Goal: Check status: Check status

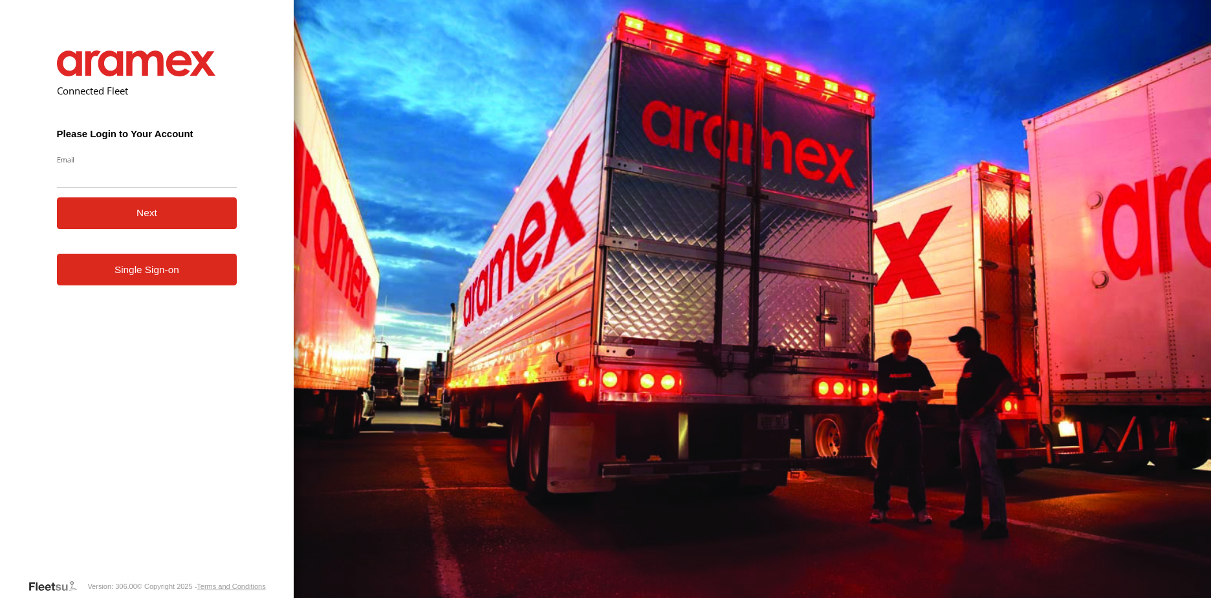
drag, startPoint x: 0, startPoint y: 0, endPoint x: 161, endPoint y: 179, distance: 240.5
click at [161, 179] on input "Email" at bounding box center [147, 175] width 181 height 23
type input "**********"
click at [169, 222] on button "Next" at bounding box center [147, 213] width 181 height 32
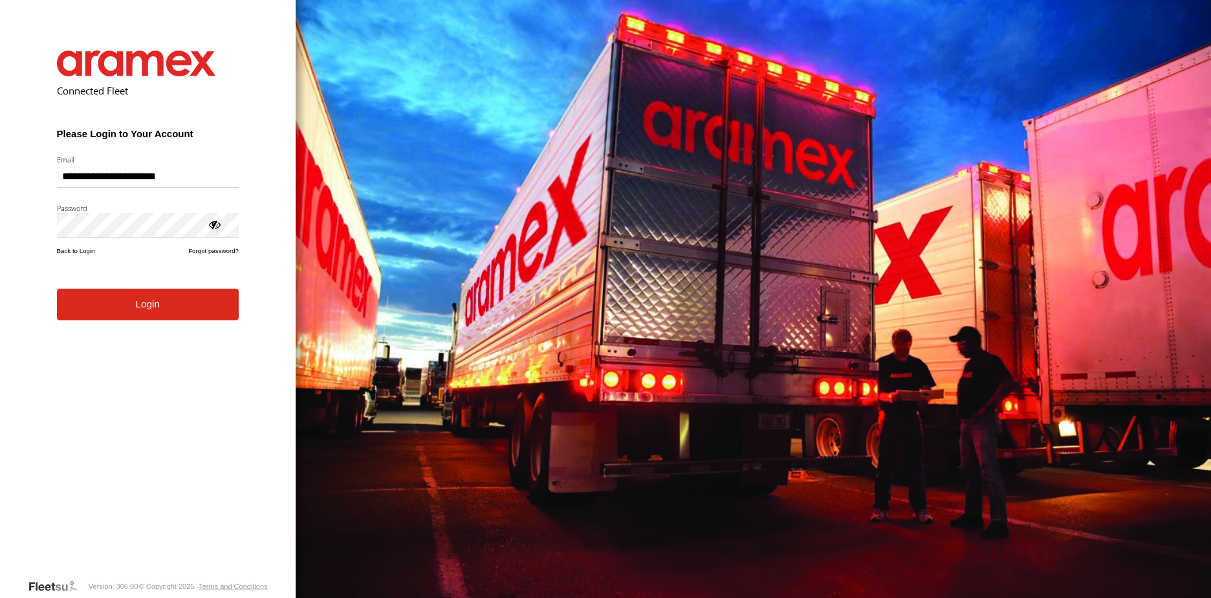
click at [217, 226] on div at bounding box center [214, 223] width 13 height 13
click at [186, 300] on button "Login" at bounding box center [148, 305] width 182 height 32
click at [129, 298] on button "Login" at bounding box center [148, 305] width 182 height 32
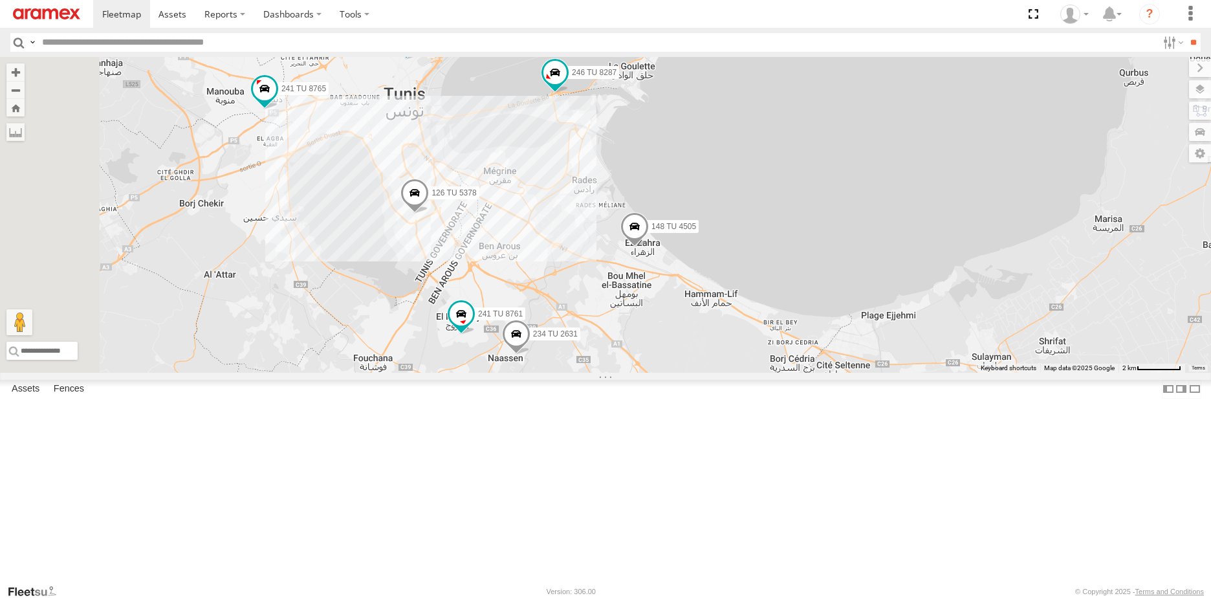
drag, startPoint x: 602, startPoint y: 405, endPoint x: 729, endPoint y: 300, distance: 164.5
click at [729, 300] on div "234 TU 2632 241 TU 8764 241 TU 8765 148 TU 4505 241 TU 8770 226 TU 8345 247 TU …" at bounding box center [605, 215] width 1211 height 316
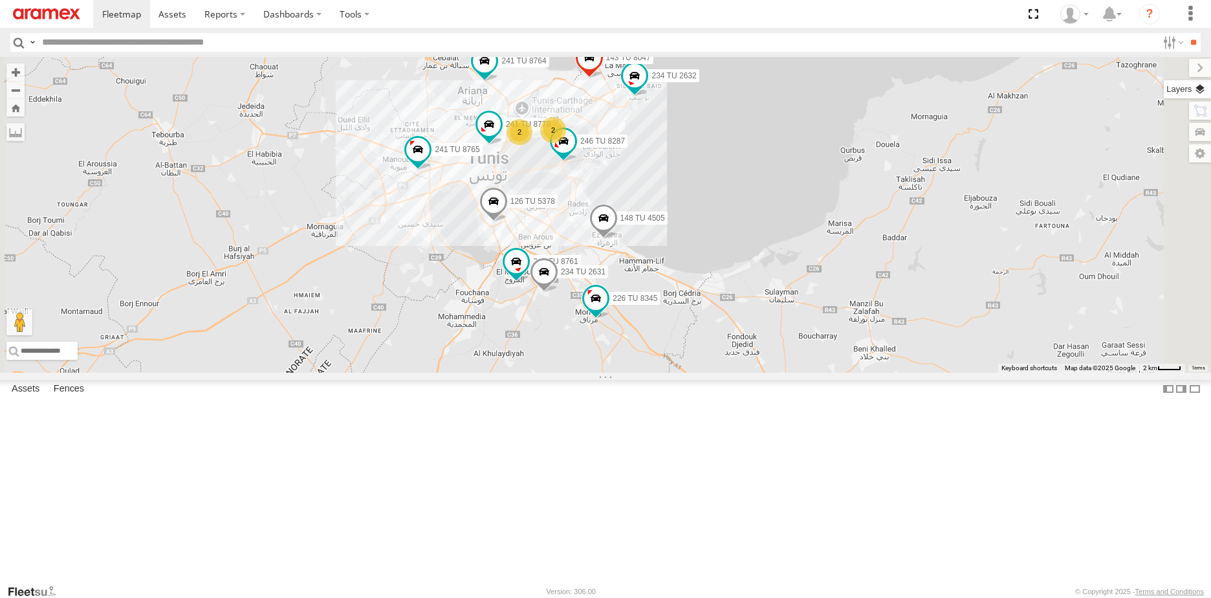
click at [1201, 89] on label at bounding box center [1187, 89] width 47 height 18
click at [0, 0] on span "Basemaps" at bounding box center [0, 0] width 0 height 0
click at [0, 0] on span "Satellite + Roadmap" at bounding box center [0, 0] width 0 height 0
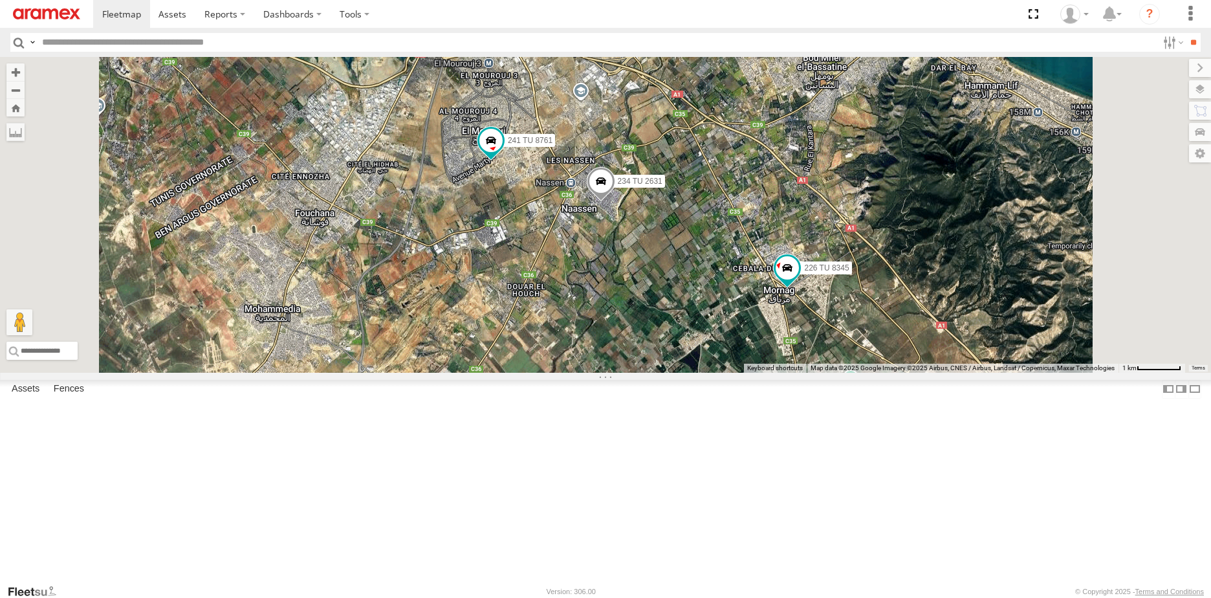
drag, startPoint x: 777, startPoint y: 258, endPoint x: 818, endPoint y: 398, distance: 145.6
click at [818, 373] on div "234 TU 2632 241 TU 8764 241 TU 8765 148 TU 4505 241 TU 8770 226 TU 8345 247 TU …" at bounding box center [605, 215] width 1211 height 316
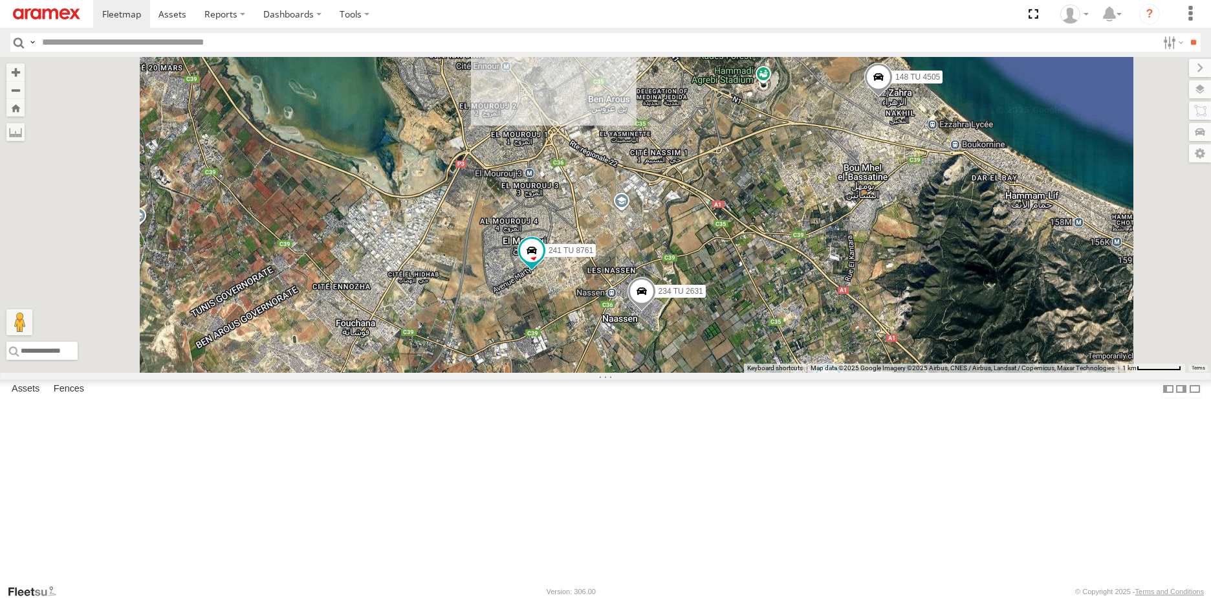
drag, startPoint x: 688, startPoint y: 365, endPoint x: 730, endPoint y: 464, distance: 107.6
click at [730, 373] on div "234 TU 2632 241 TU 8764 241 TU 8765 148 TU 4505 241 TU 8770 226 TU 8345 247 TU …" at bounding box center [605, 215] width 1211 height 316
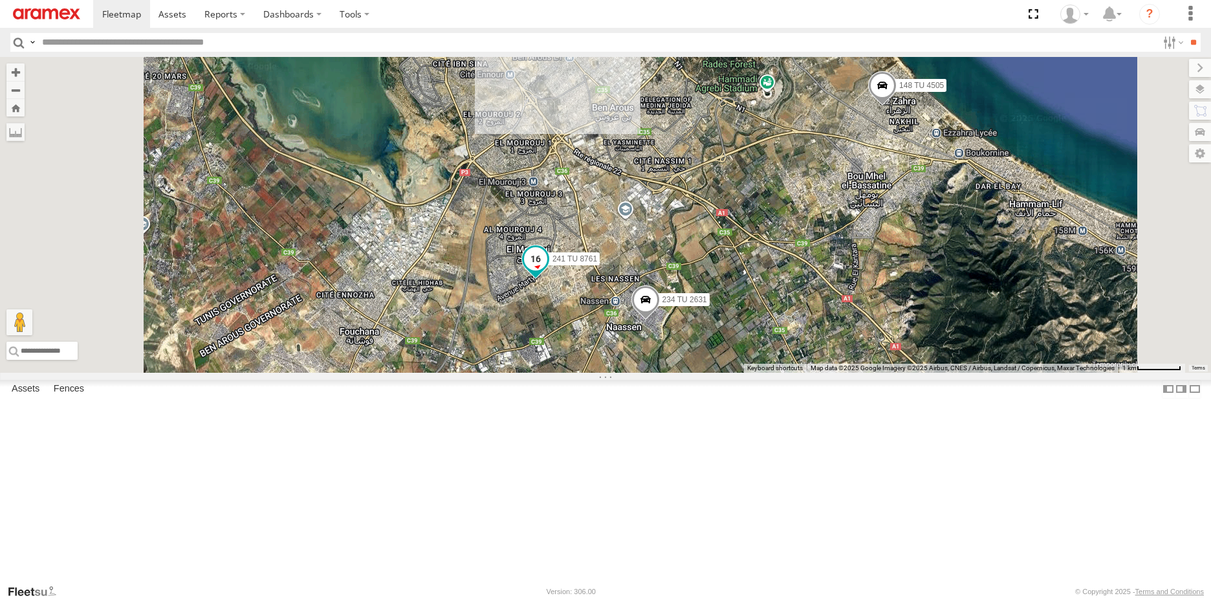
click at [547, 271] on span at bounding box center [535, 259] width 23 height 23
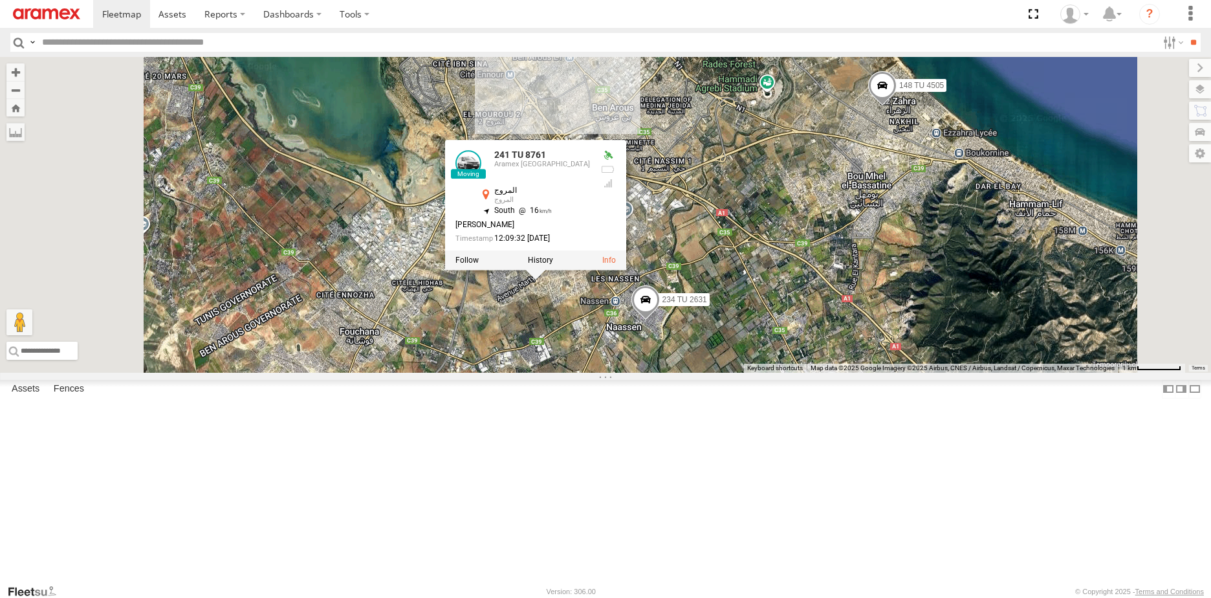
click at [716, 373] on div "234 TU 2632 241 TU 8764 241 TU 8765 148 TU 4505 241 TU 8770 226 TU 8345 247 TU …" at bounding box center [605, 215] width 1211 height 316
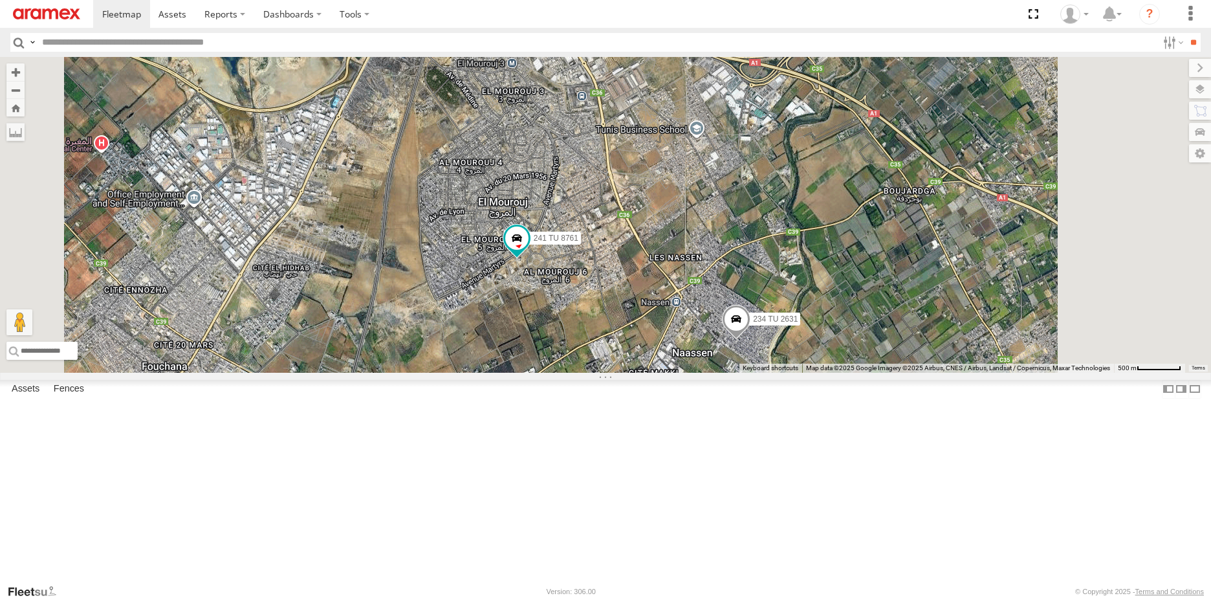
click at [751, 340] on span at bounding box center [736, 322] width 28 height 35
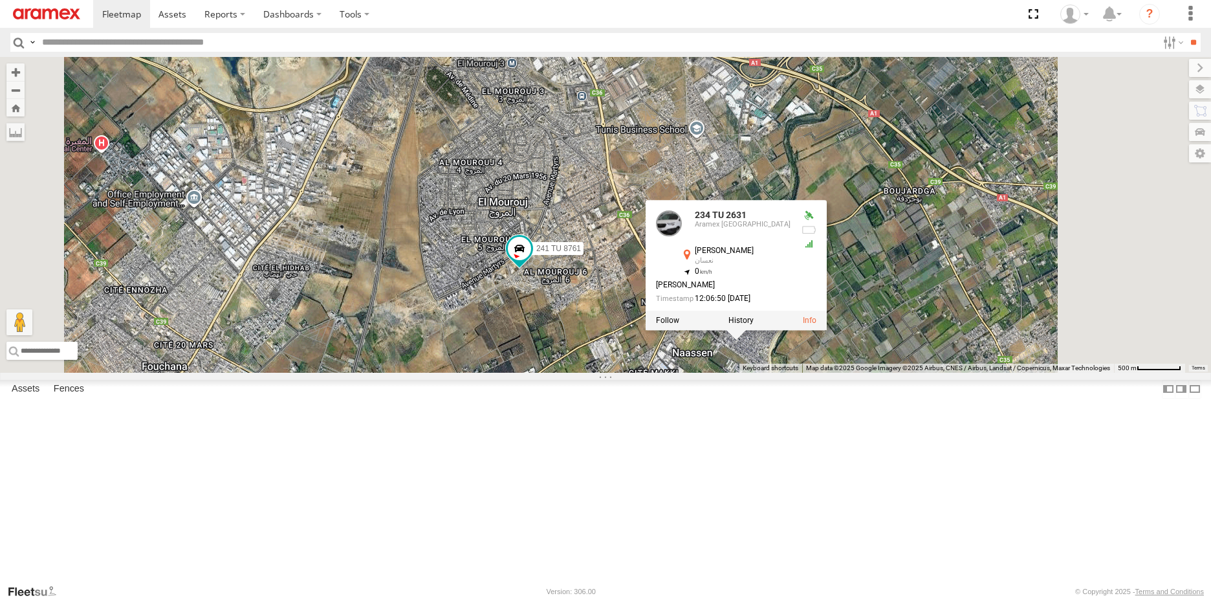
click at [763, 373] on div "234 TU 2632 241 TU 8764 241 TU 8765 148 TU 4505 241 TU 8770 226 TU 8345 247 TU …" at bounding box center [605, 215] width 1211 height 316
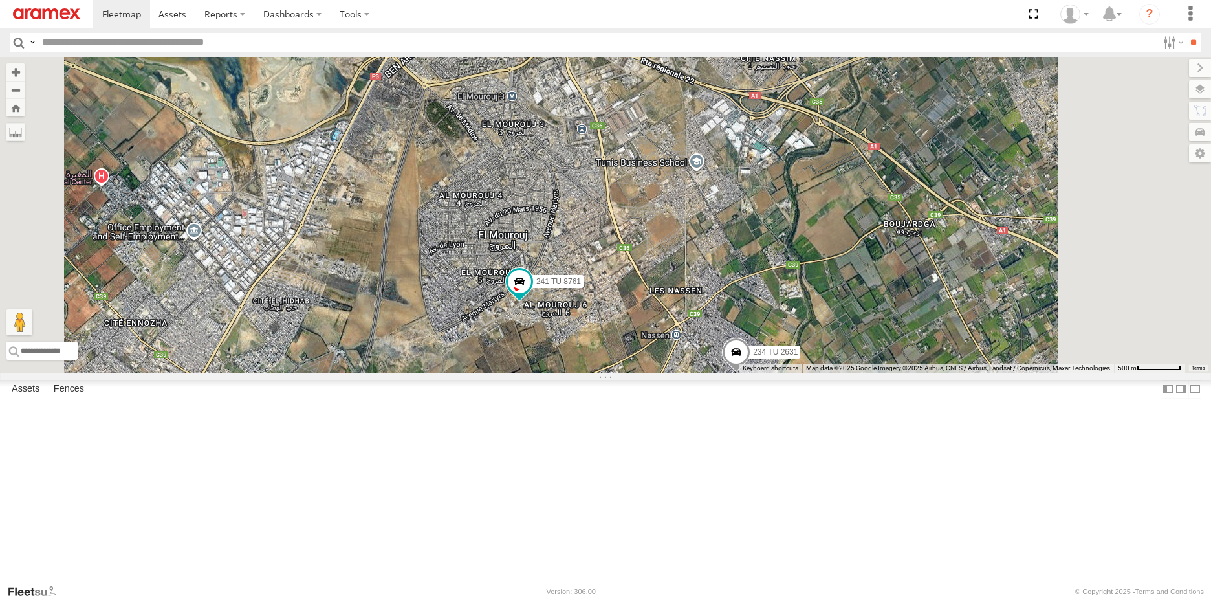
drag, startPoint x: 780, startPoint y: 310, endPoint x: 782, endPoint y: 363, distance: 53.1
click at [782, 363] on div "234 TU 2632 241 TU 8764 241 TU 8765 148 TU 4505 241 TU 8770 226 TU 8345 247 TU …" at bounding box center [605, 215] width 1211 height 316
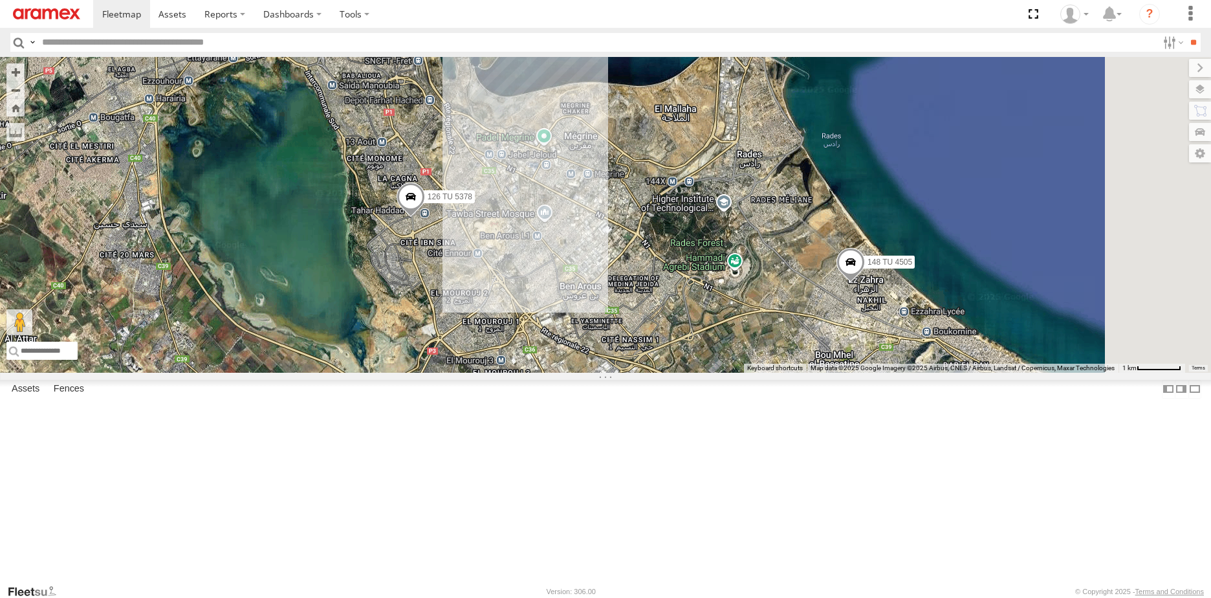
drag, startPoint x: 776, startPoint y: 284, endPoint x: 707, endPoint y: 465, distance: 193.3
click at [707, 373] on div "234 TU 2632 241 TU 8764 241 TU 8765 148 TU 4505 241 TU 8770 226 TU 8345 247 TU …" at bounding box center [605, 215] width 1211 height 316
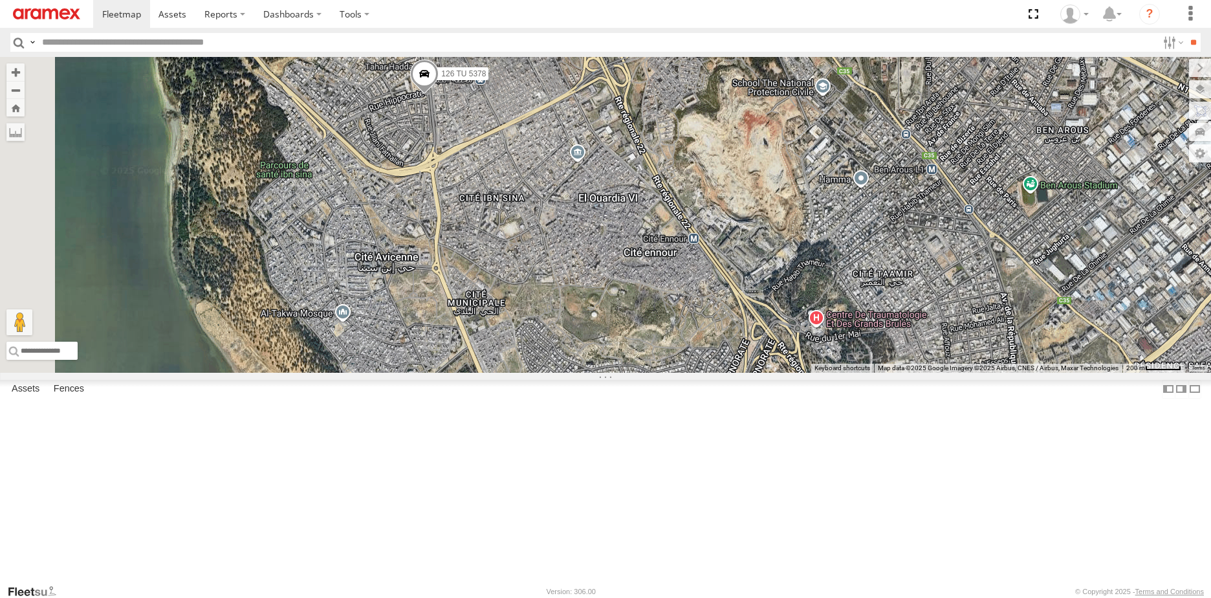
click at [439, 94] on span at bounding box center [424, 77] width 28 height 35
click at [591, 217] on div "234 TU 2632 241 TU 8764 241 TU 8765 148 TU 4505 241 TU 8770 226 TU 8345 247 TU …" at bounding box center [605, 215] width 1211 height 316
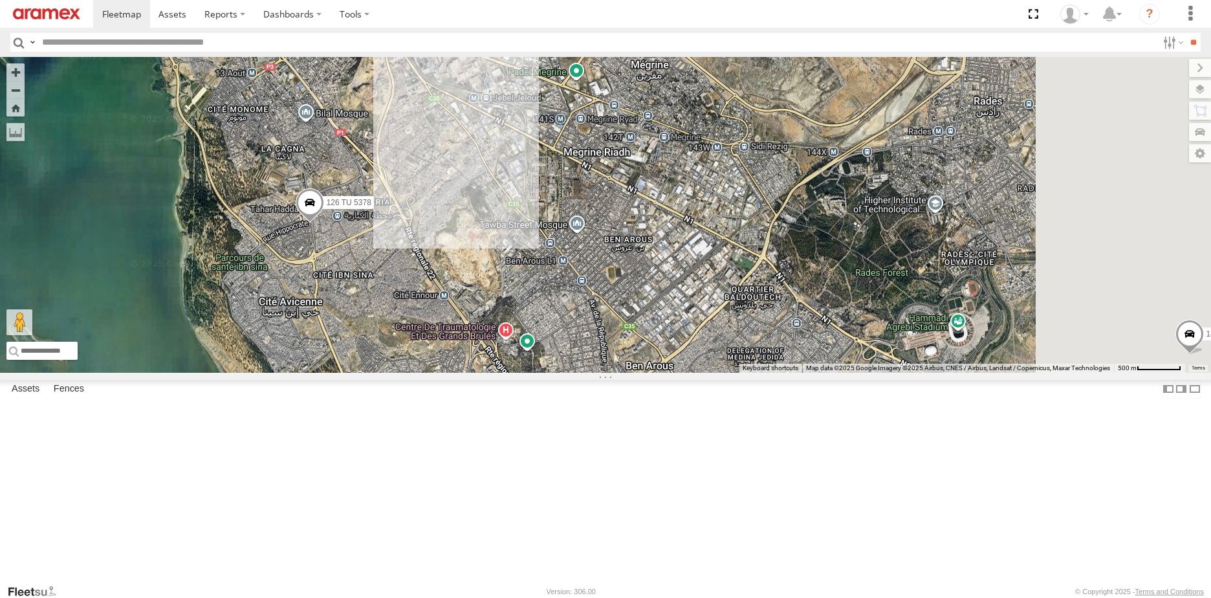
drag, startPoint x: 717, startPoint y: 259, endPoint x: 557, endPoint y: 370, distance: 194.7
click at [557, 370] on div "234 TU 2632 241 TU 8764 241 TU 8765 148 TU 4505 241 TU 8770 226 TU 8345 247 TU …" at bounding box center [605, 215] width 1211 height 316
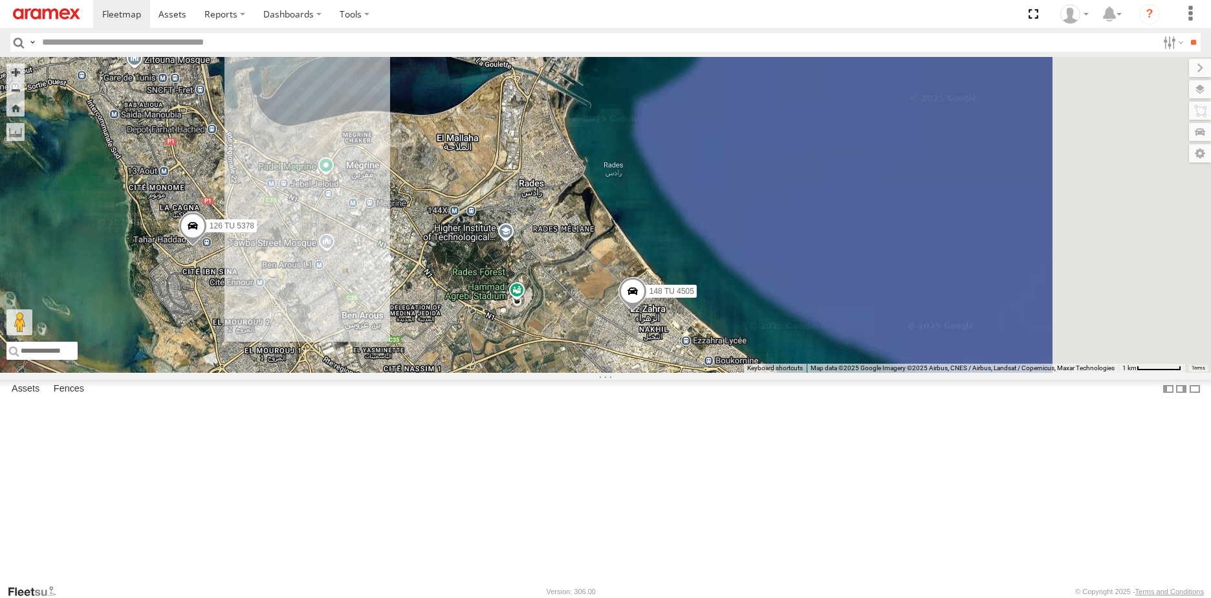
drag, startPoint x: 831, startPoint y: 386, endPoint x: 676, endPoint y: 393, distance: 155.4
click at [677, 373] on div "234 TU 2632 241 TU 8764 241 TU 8765 148 TU 4505 241 TU 8770 226 TU 8345 247 TU …" at bounding box center [605, 215] width 1211 height 316
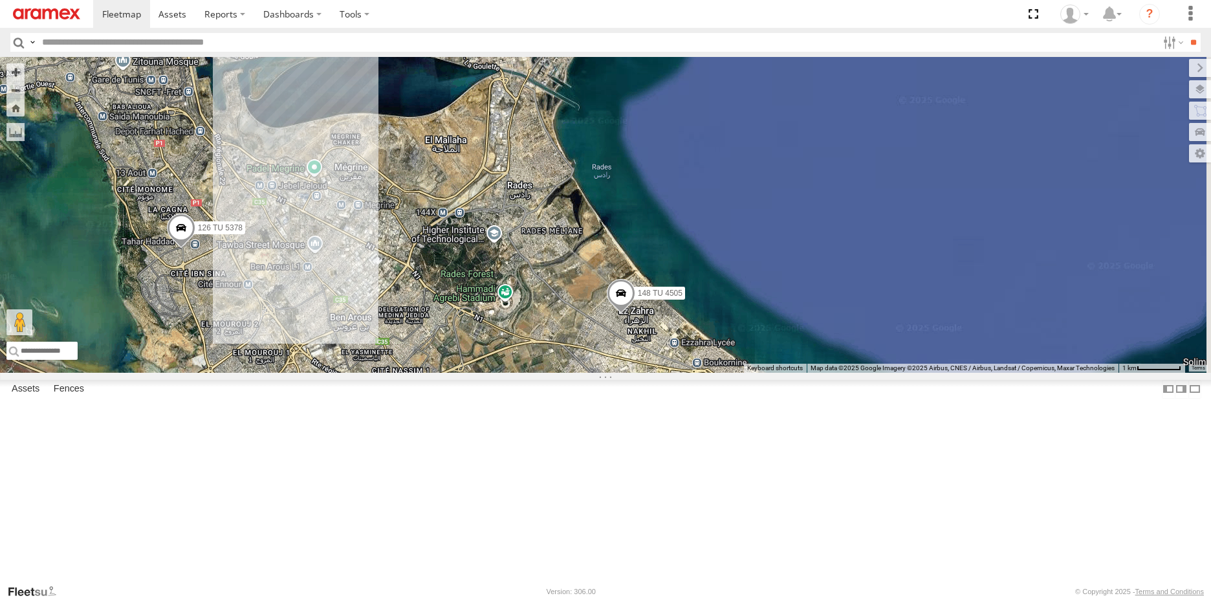
click at [635, 314] on span at bounding box center [621, 296] width 28 height 35
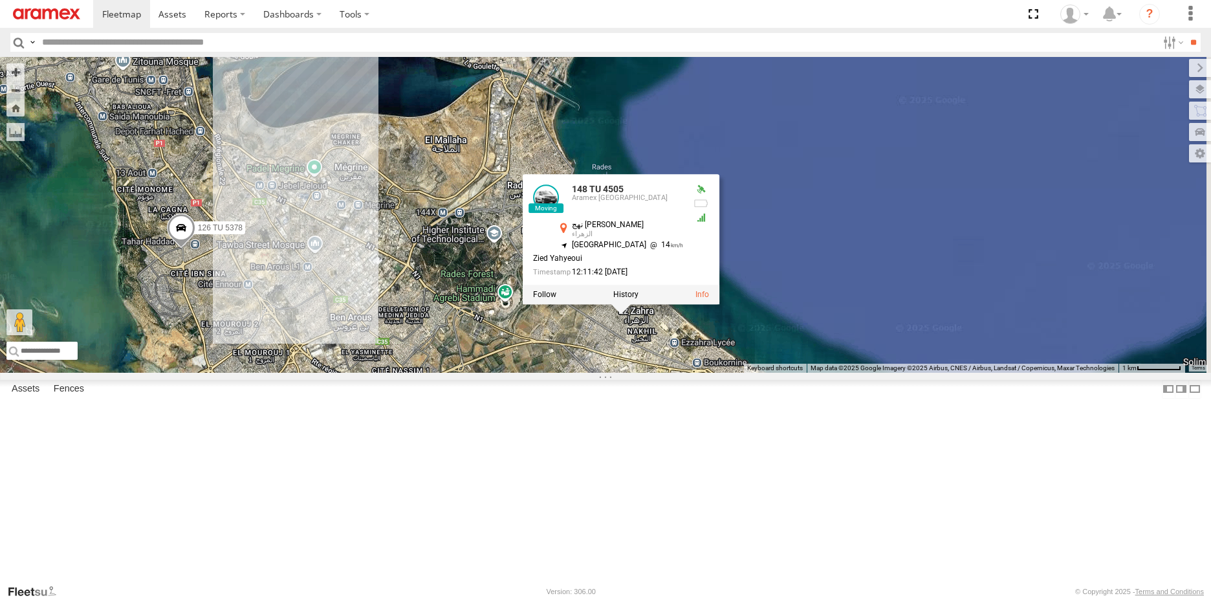
click at [750, 373] on div "234 TU 2632 241 TU 8764 241 TU 8765 148 TU 4505 241 TU 8770 226 TU 8345 247 TU …" at bounding box center [605, 215] width 1211 height 316
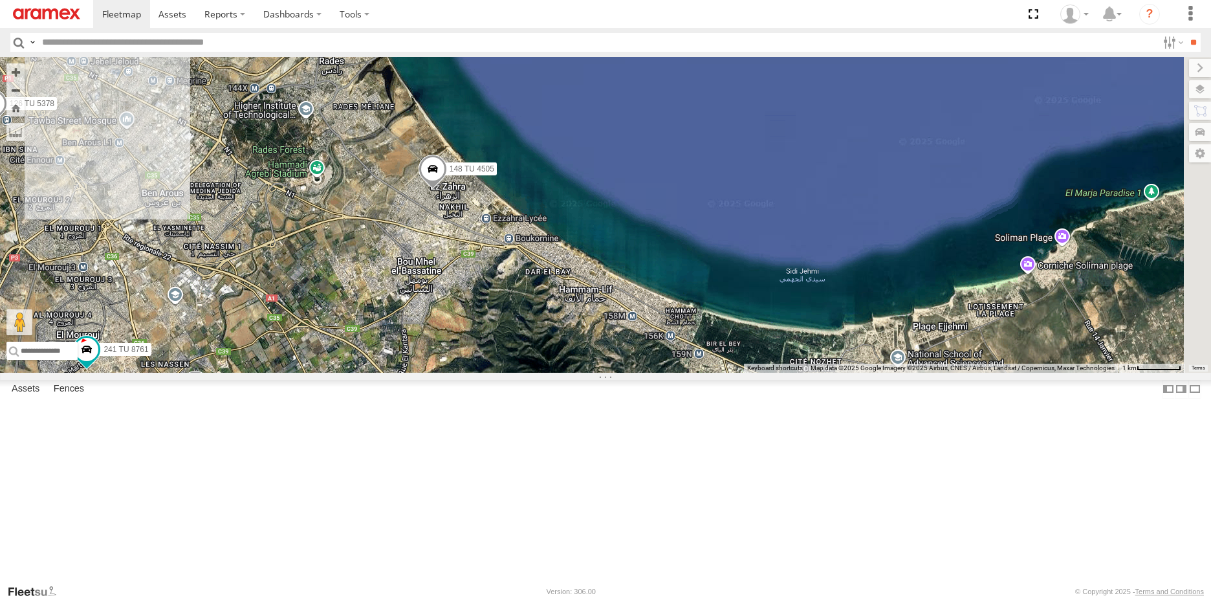
drag, startPoint x: 759, startPoint y: 441, endPoint x: 571, endPoint y: 316, distance: 225.6
click at [571, 316] on div "234 TU 2632 241 TU 8764 241 TU 8765 148 TU 4505 241 TU 8770 226 TU 8345 247 TU …" at bounding box center [605, 215] width 1211 height 316
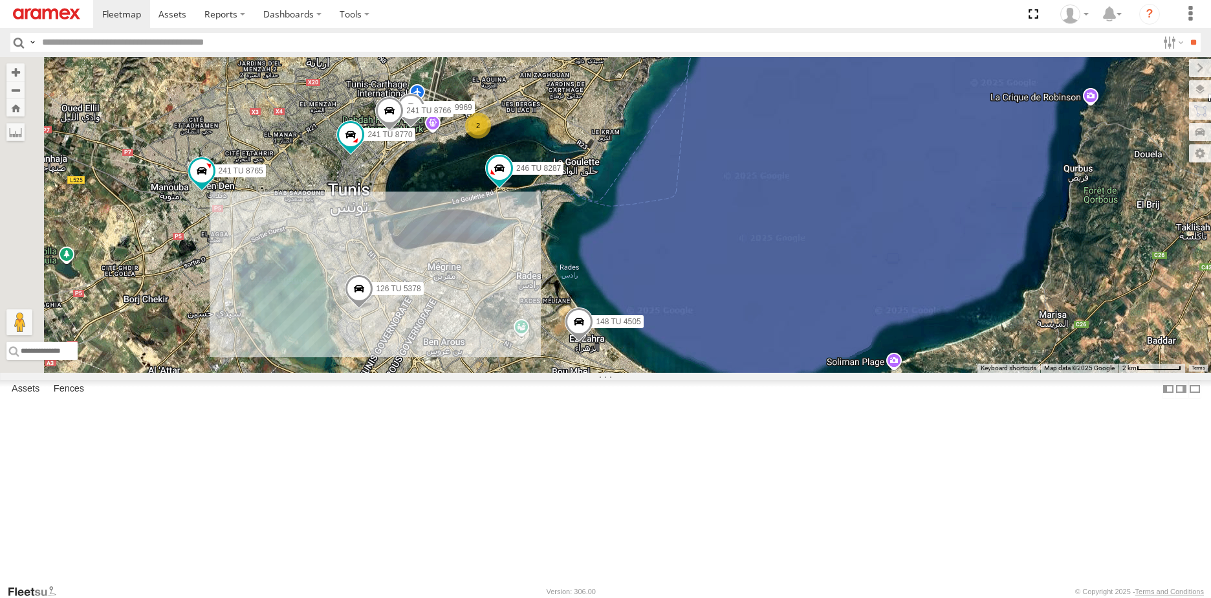
drag, startPoint x: 571, startPoint y: 316, endPoint x: 737, endPoint y: 465, distance: 222.7
click at [737, 373] on div "234 TU 2632 241 TU 8764 241 TU 8765 148 TU 4505 241 TU 8770 226 TU 8345 247 TU …" at bounding box center [605, 215] width 1211 height 316
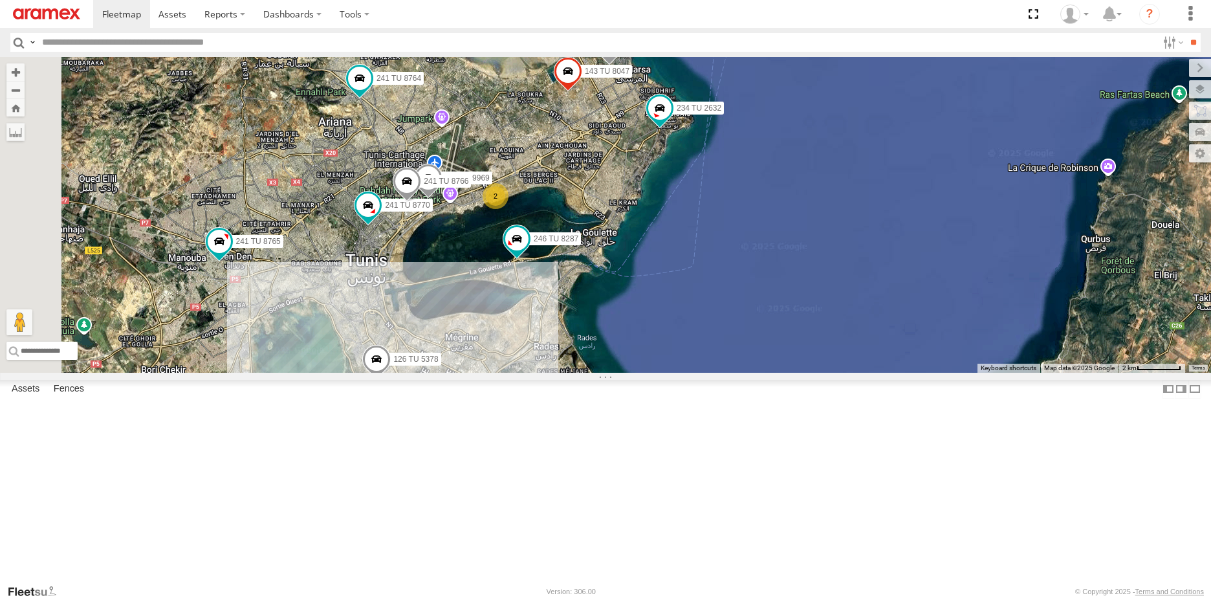
drag, startPoint x: 675, startPoint y: 384, endPoint x: 700, endPoint y: 493, distance: 111.6
click at [700, 373] on div "234 TU 2632 241 TU 8764 241 TU 8765 148 TU 4505 241 TU 8770 226 TU 8345 247 TU …" at bounding box center [605, 215] width 1211 height 316
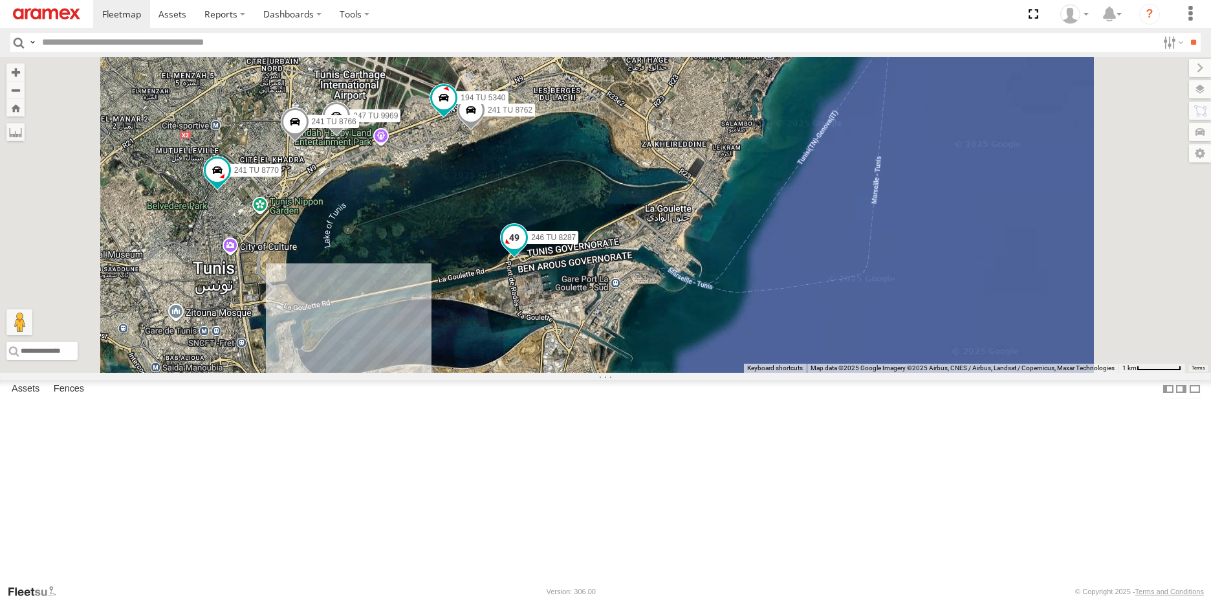
click at [526, 249] on span at bounding box center [514, 237] width 23 height 23
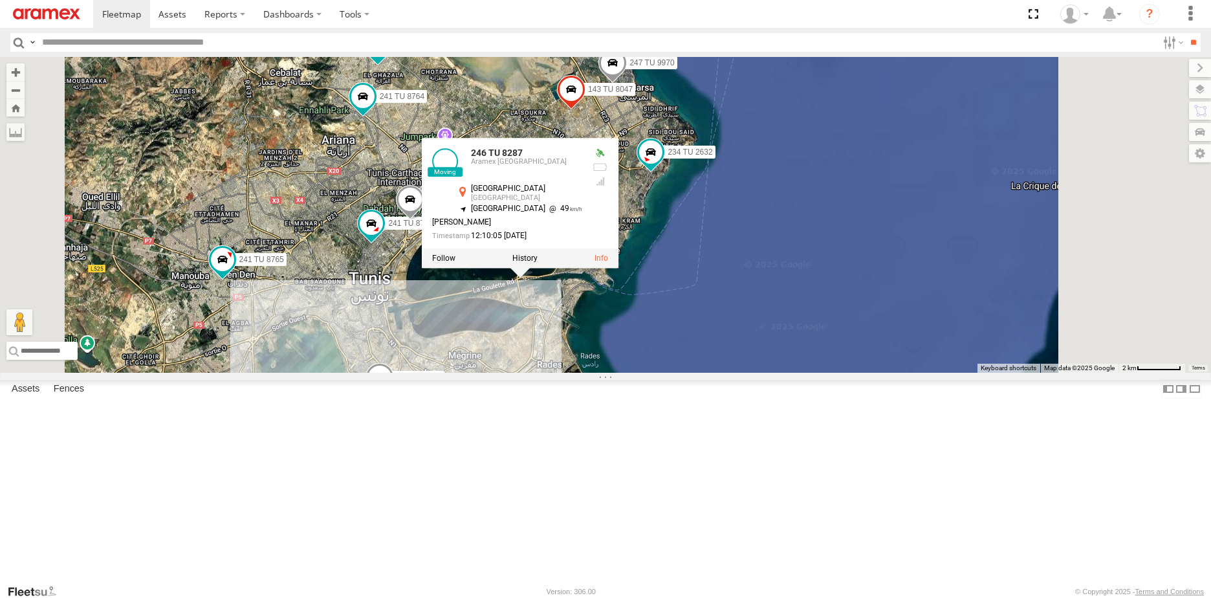
click at [688, 373] on div "234 TU 2632 241 TU 8764 241 TU 8765 148 TU 4505 241 TU 8770 226 TU 8345 247 TU …" at bounding box center [605, 215] width 1211 height 316
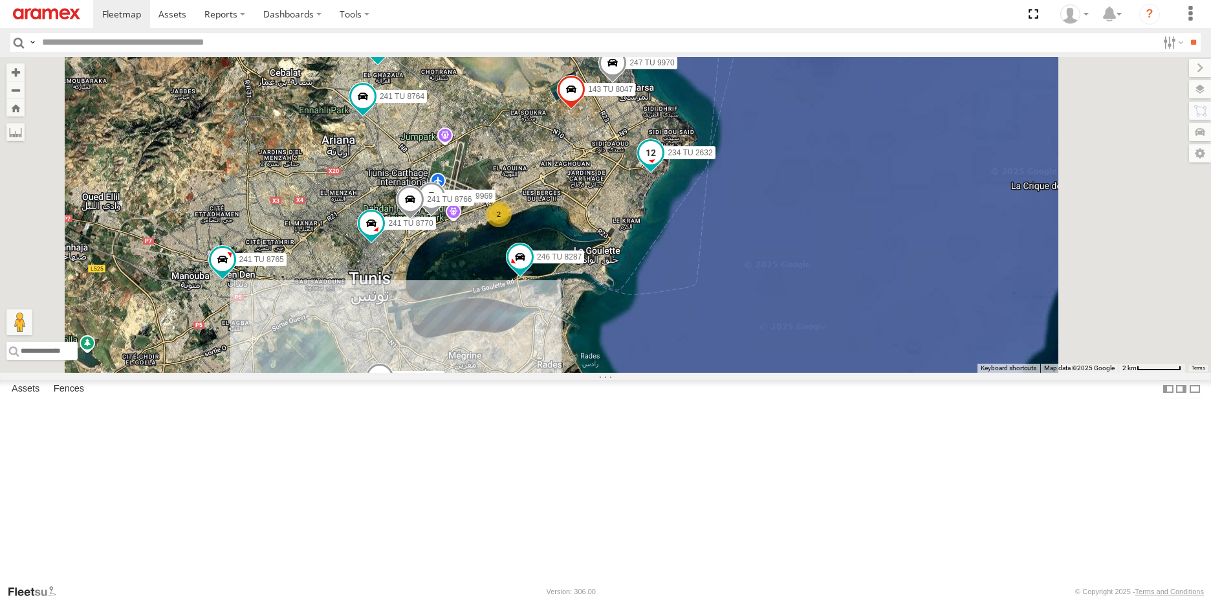
click at [663, 164] on span at bounding box center [650, 152] width 23 height 23
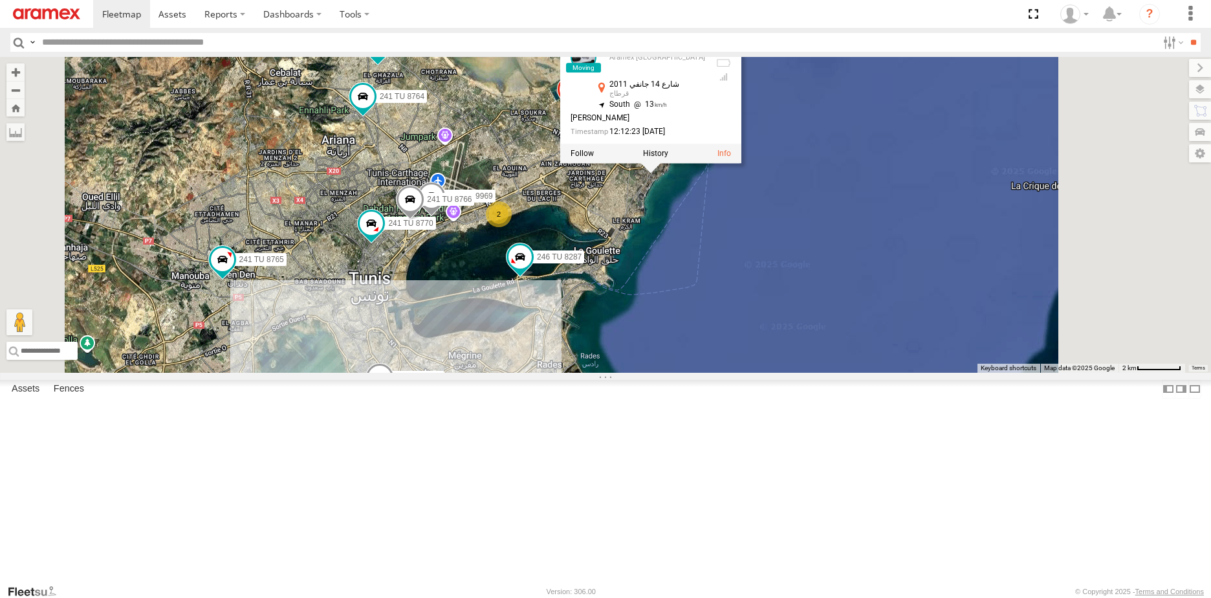
click at [797, 301] on div "234 TU 2632 241 TU 8764 241 TU 8765 148 TU 4505 241 TU 8770 226 TU 8345 247 TU …" at bounding box center [605, 215] width 1211 height 316
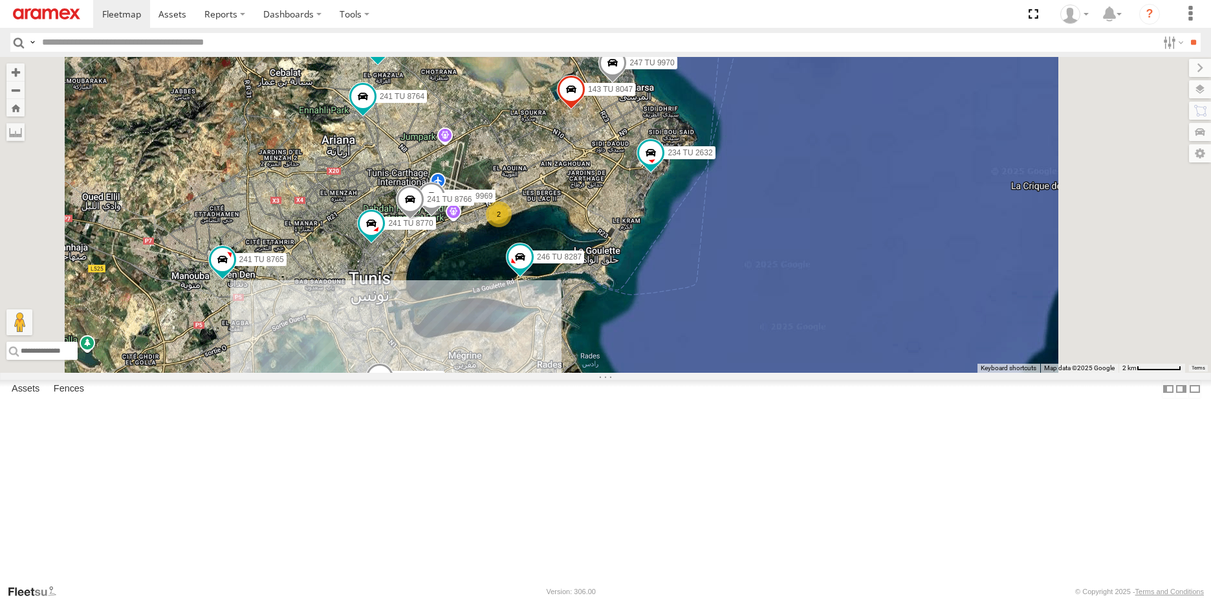
click at [586, 111] on span at bounding box center [571, 93] width 28 height 35
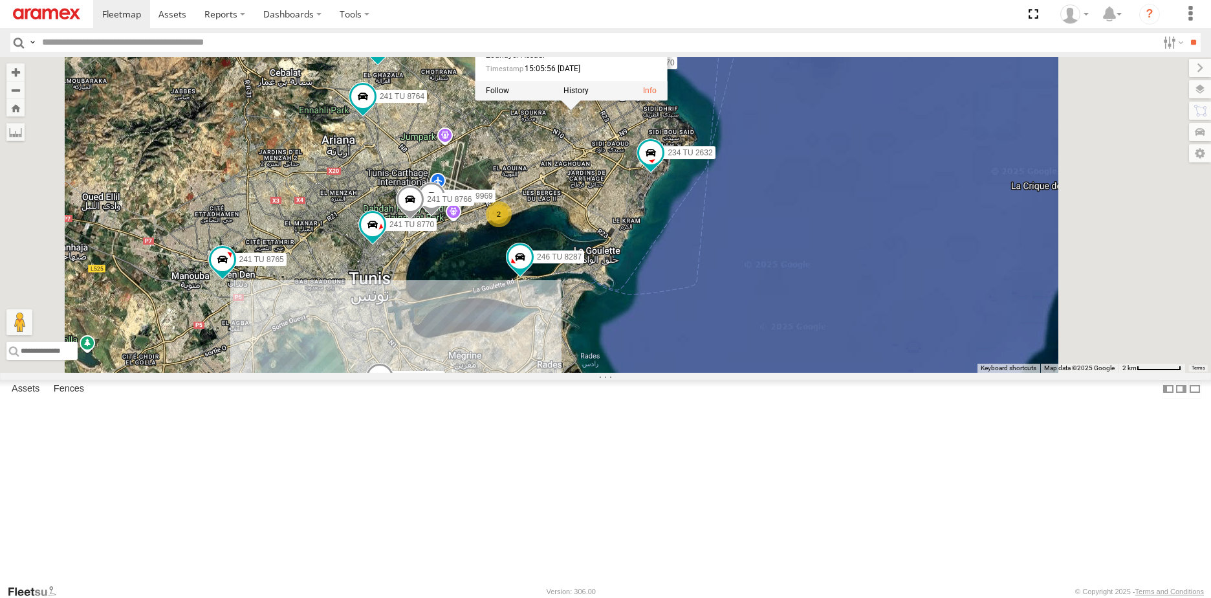
click at [739, 231] on div "234 TU 2632 241 TU 8764 241 TU 8765 148 TU 4505 241 TU 8770 226 TU 8345 247 TU …" at bounding box center [605, 215] width 1211 height 316
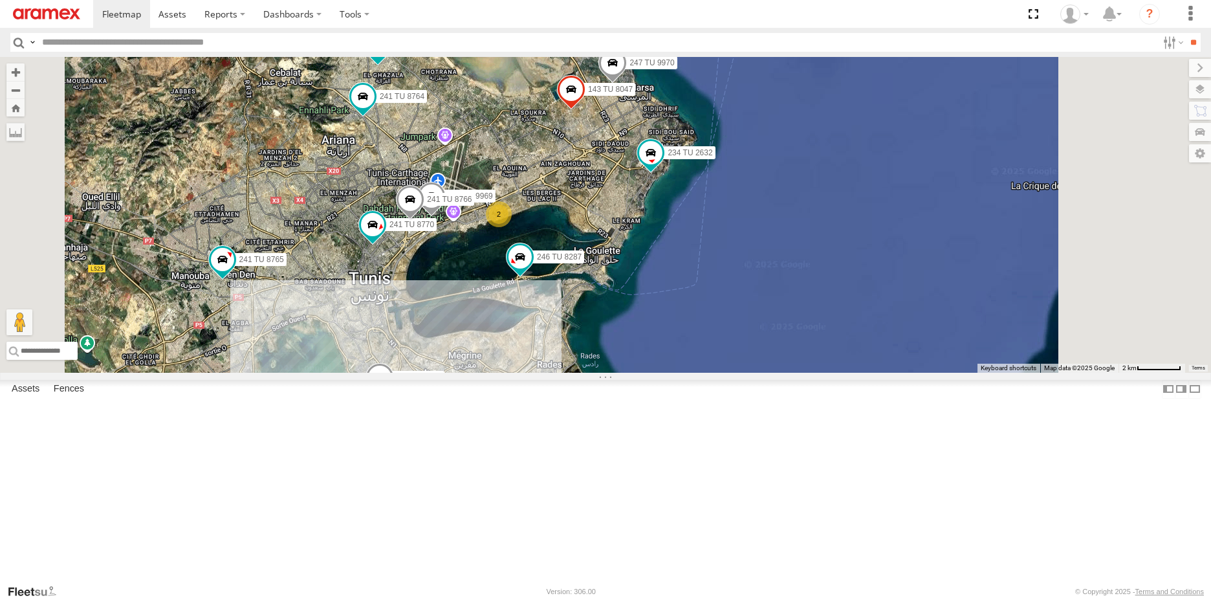
click at [586, 111] on span at bounding box center [571, 93] width 28 height 35
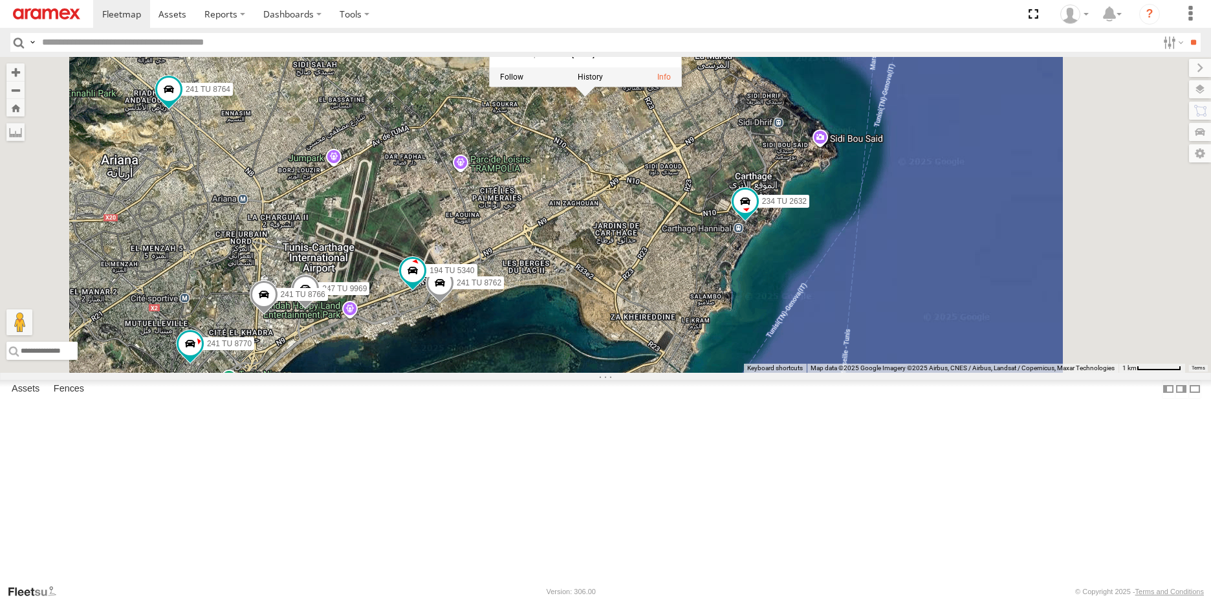
click at [767, 225] on div "234 TU 2632 241 TU 8764 241 TU 8765 148 TU 4505 241 TU 8770 226 TU 8345 247 TU …" at bounding box center [605, 215] width 1211 height 316
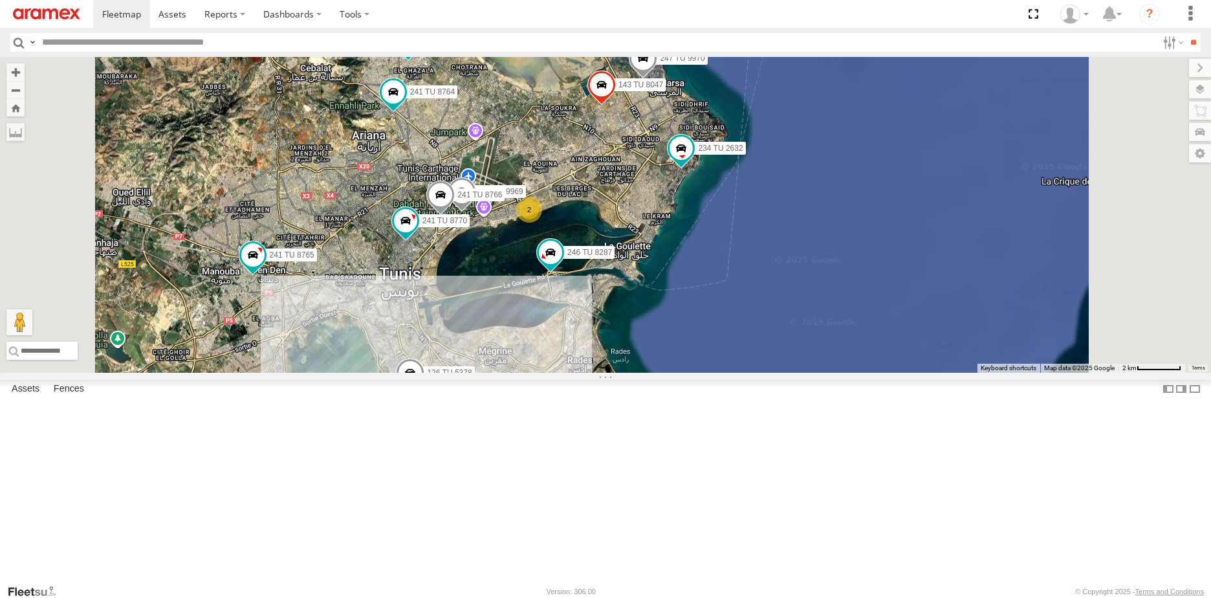
click at [657, 79] on span at bounding box center [643, 61] width 28 height 35
click at [798, 230] on div "234 TU 2632 241 TU 8764 241 TU 8765 148 TU 4505 241 TU 8770 226 TU 8345 247 TU …" at bounding box center [605, 215] width 1211 height 316
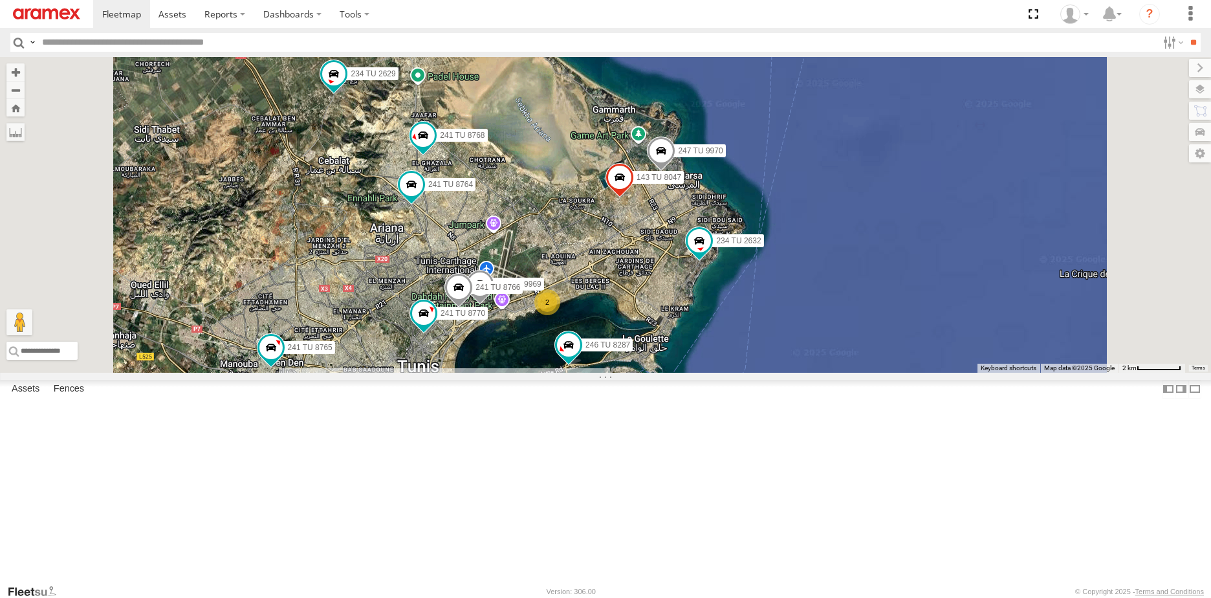
drag, startPoint x: 577, startPoint y: 241, endPoint x: 595, endPoint y: 337, distance: 97.5
click at [595, 337] on div "234 TU 2632 241 TU 8764 241 TU 8765 148 TU 4505 241 TU 8770 226 TU 8345 247 TU …" at bounding box center [605, 215] width 1211 height 316
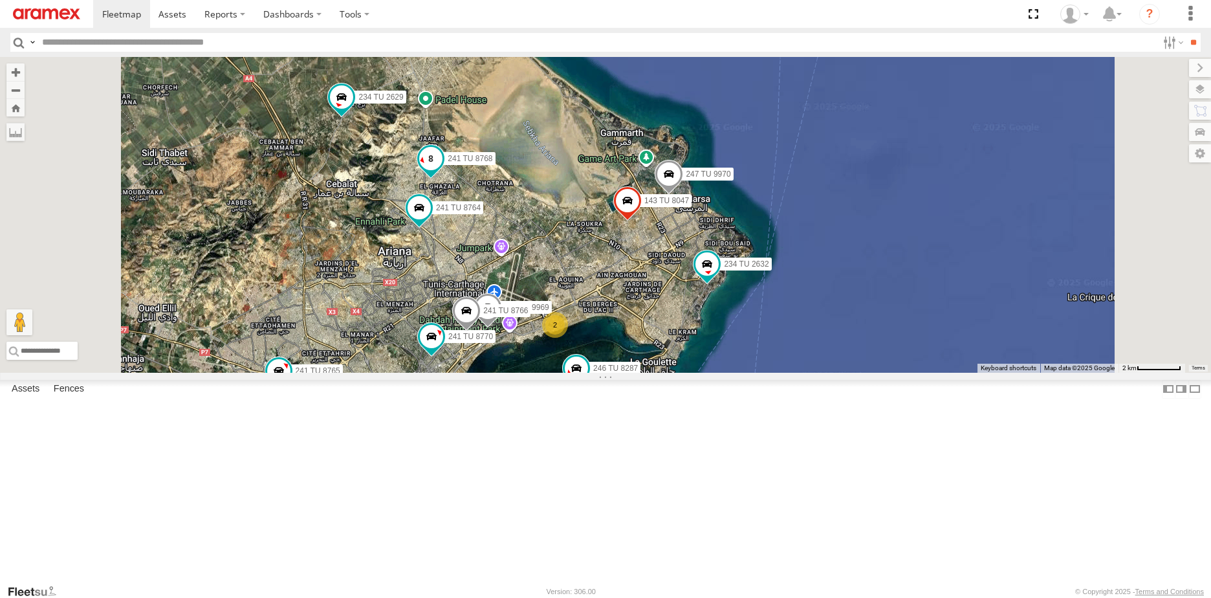
click at [443, 170] on span at bounding box center [430, 158] width 23 height 23
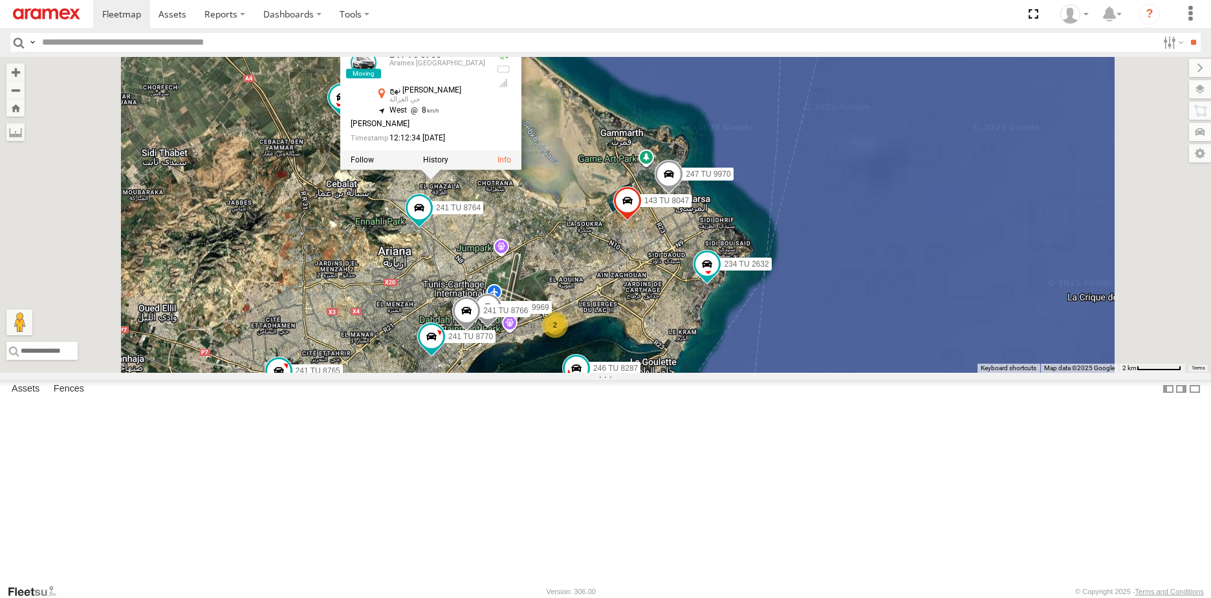
click at [448, 164] on label at bounding box center [435, 159] width 25 height 9
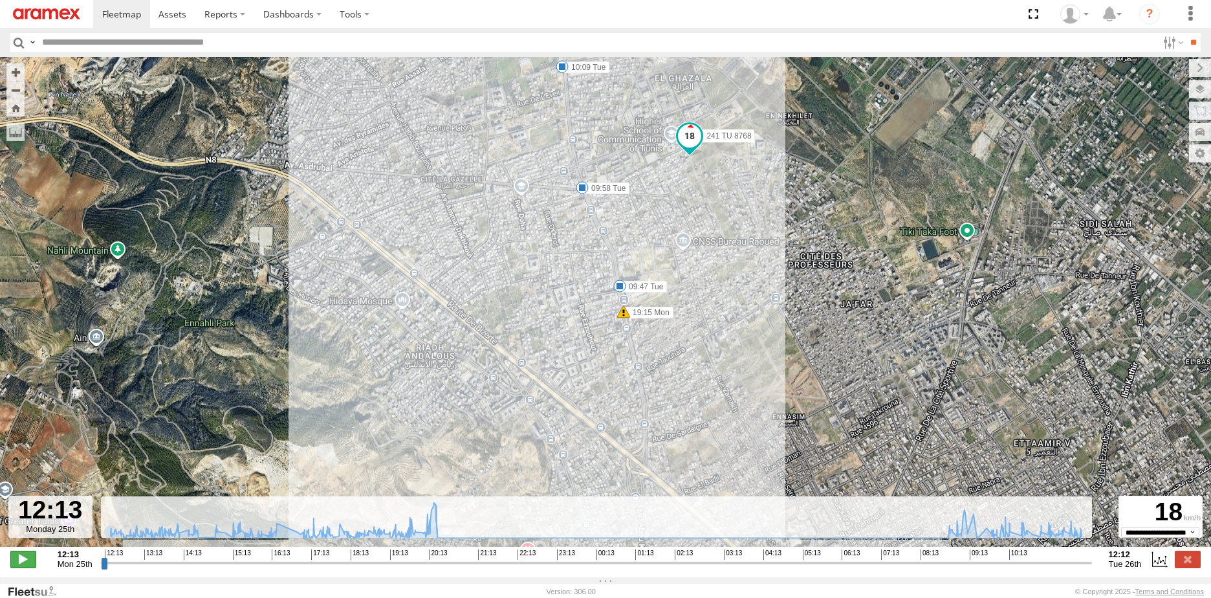
click at [18, 564] on span at bounding box center [23, 559] width 26 height 17
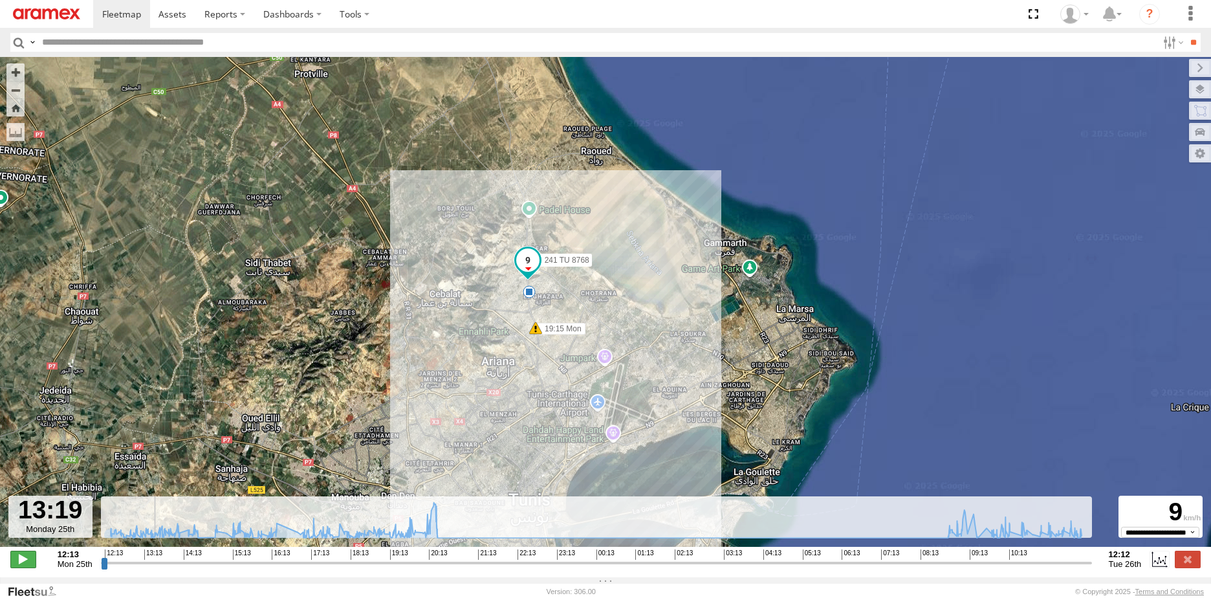
type input "**********"
click at [30, 566] on span at bounding box center [23, 559] width 26 height 17
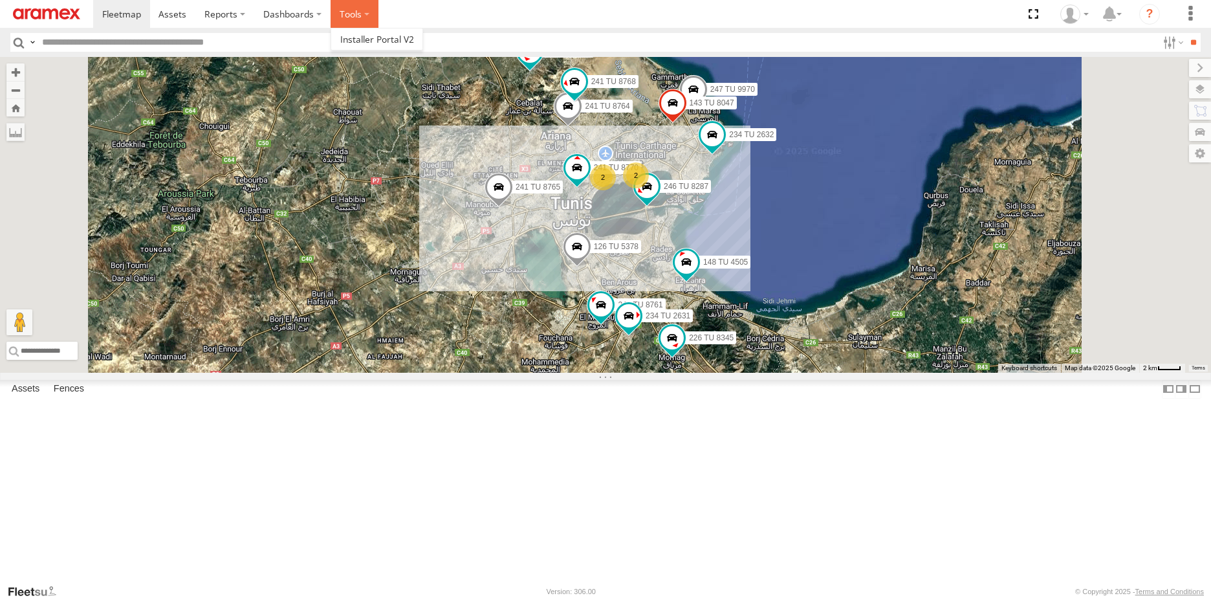
click at [370, 19] on label at bounding box center [355, 14] width 48 height 28
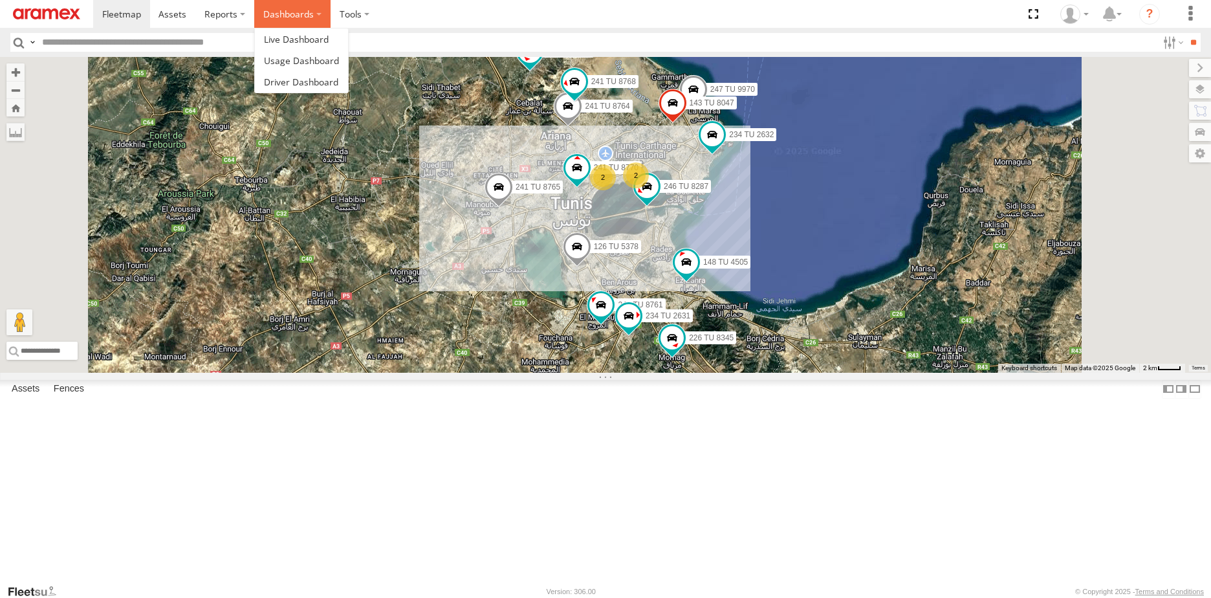
click at [315, 14] on label "Dashboards" at bounding box center [292, 14] width 76 height 28
click at [316, 39] on span at bounding box center [296, 39] width 65 height 12
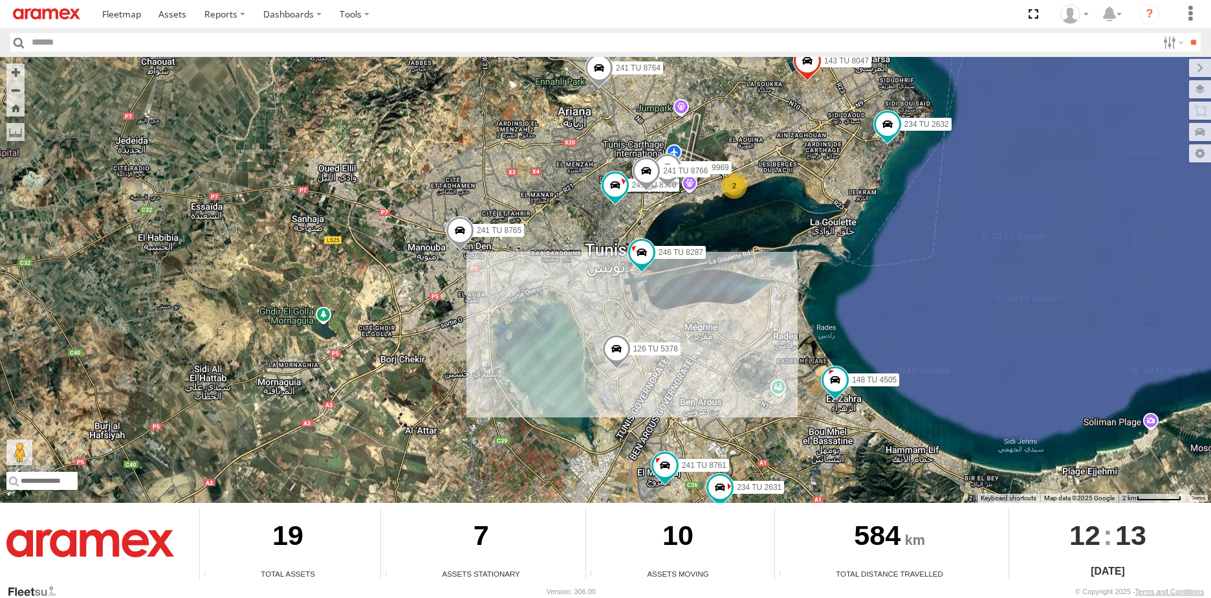
click at [459, 232] on span at bounding box center [460, 232] width 28 height 35
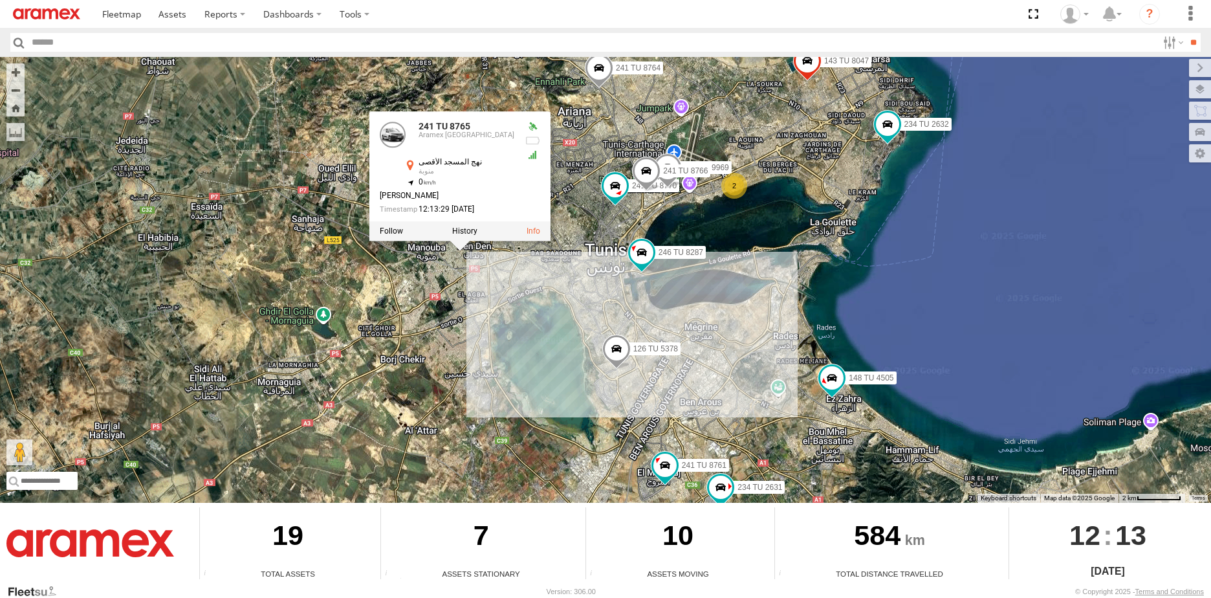
click at [444, 259] on div "234 TU 2632 241 TU 8764 241 TU 8765 148 TU 4505 241 TU 8770 226 TU 8345 247 TU …" at bounding box center [605, 280] width 1211 height 446
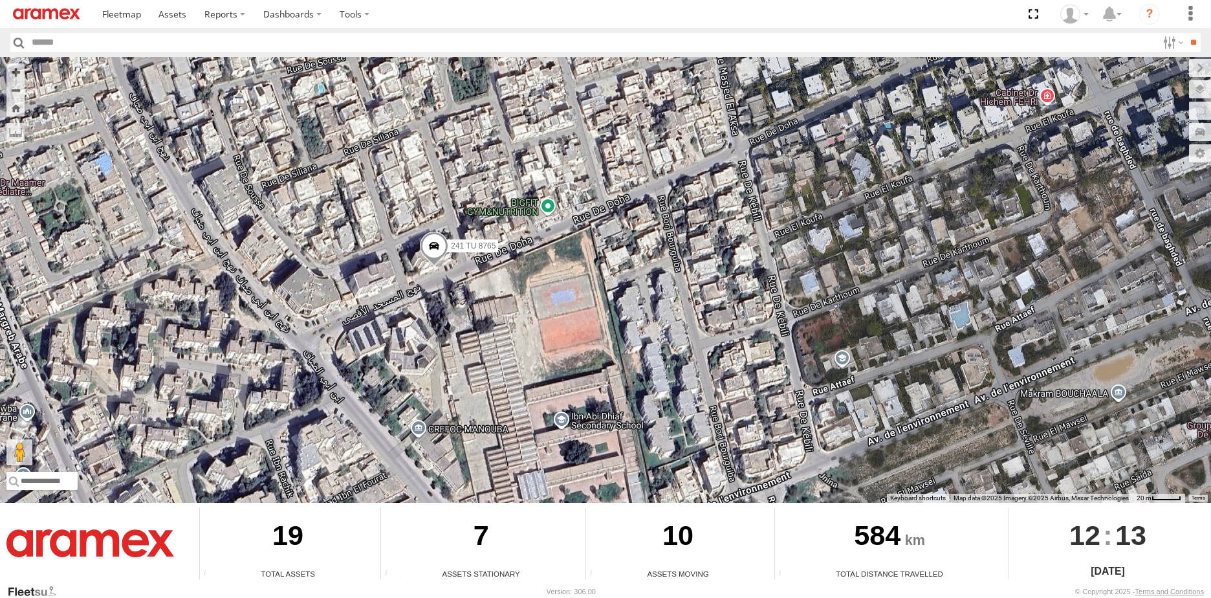
drag, startPoint x: 390, startPoint y: 149, endPoint x: 448, endPoint y: 293, distance: 155.6
click at [448, 293] on div "234 TU 2632 241 TU 8764 241 TU 8765 148 TU 4505 241 TU 8770 226 TU 8345 247 TU …" at bounding box center [605, 280] width 1211 height 446
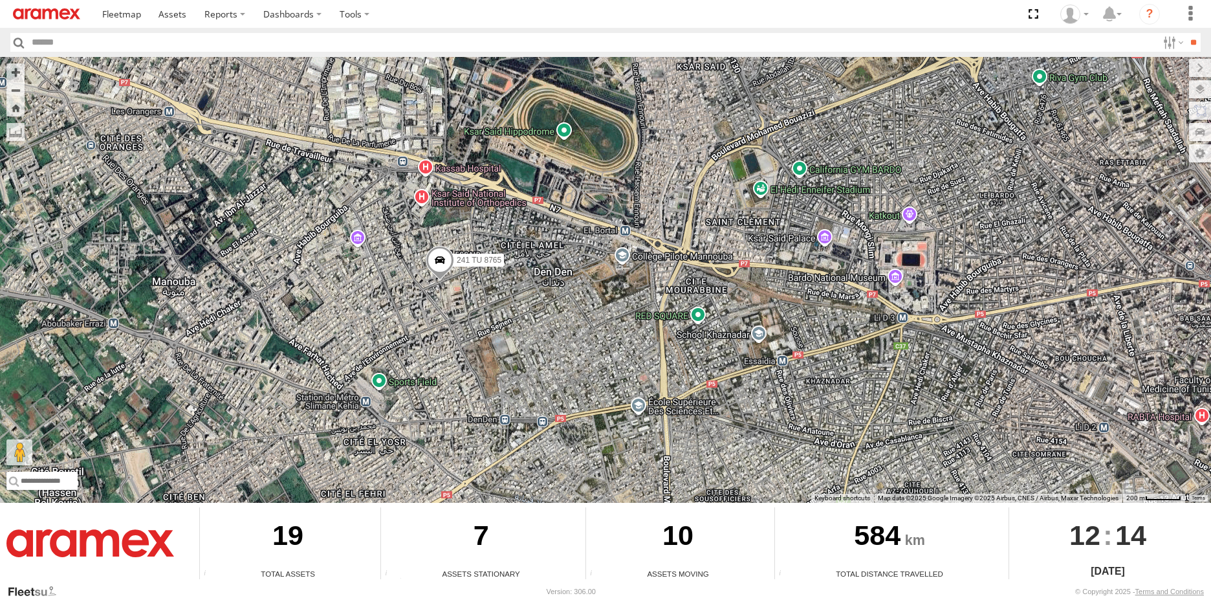
click at [445, 261] on span at bounding box center [440, 263] width 28 height 35
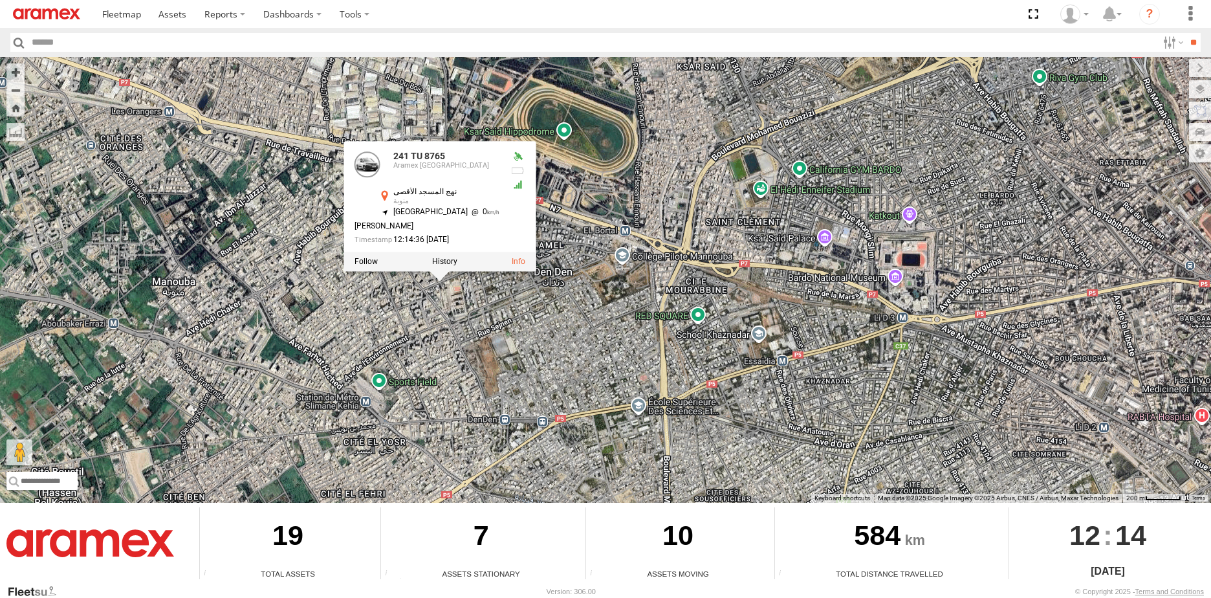
click at [445, 261] on label at bounding box center [444, 261] width 25 height 9
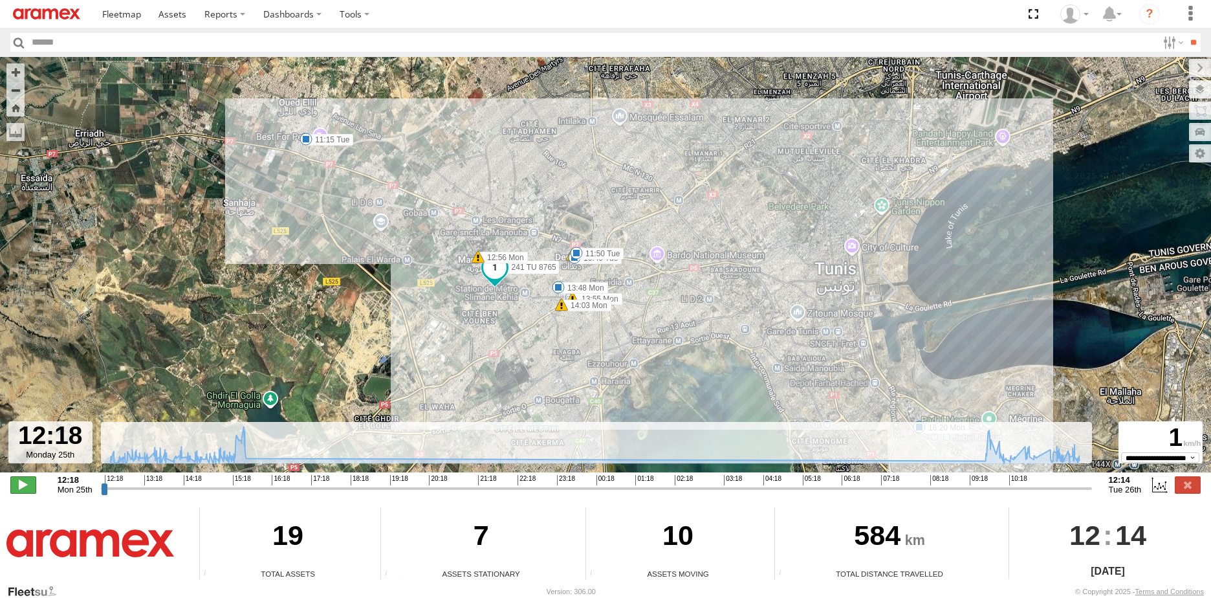
click at [24, 481] on span at bounding box center [23, 484] width 26 height 17
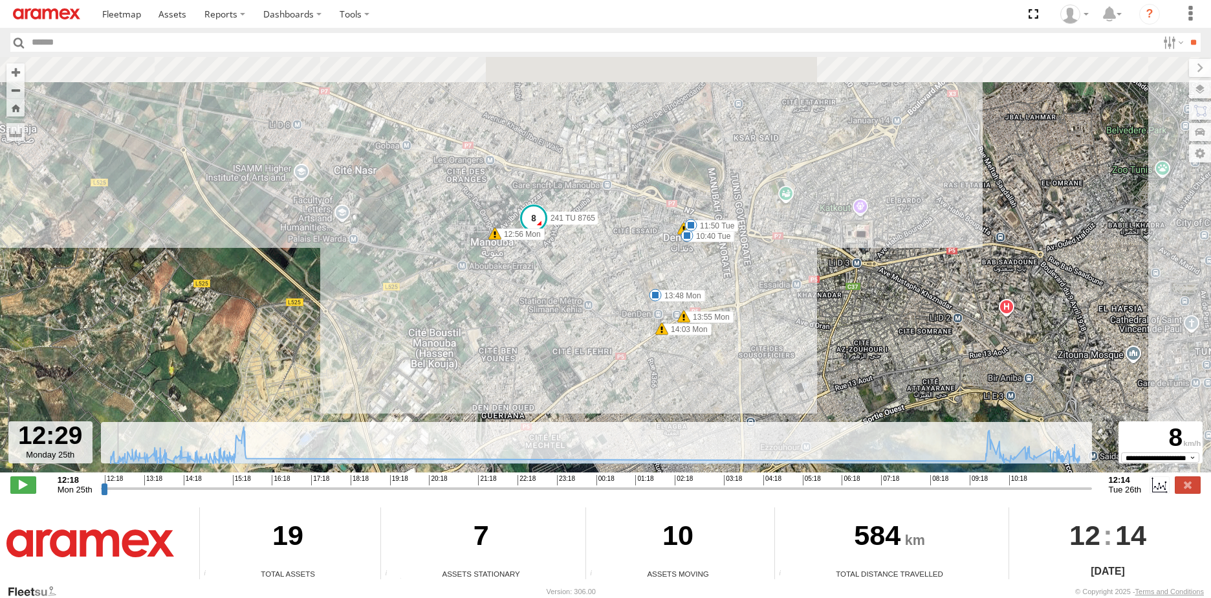
drag, startPoint x: 503, startPoint y: 258, endPoint x: 531, endPoint y: 335, distance: 81.3
click at [531, 335] on div "241 TU 8765 12:56 Mon 13:48 Mon 13:55 Mon 14:03 Mon 15:43 Mon 16:20 Mon 10:35 T…" at bounding box center [605, 271] width 1211 height 429
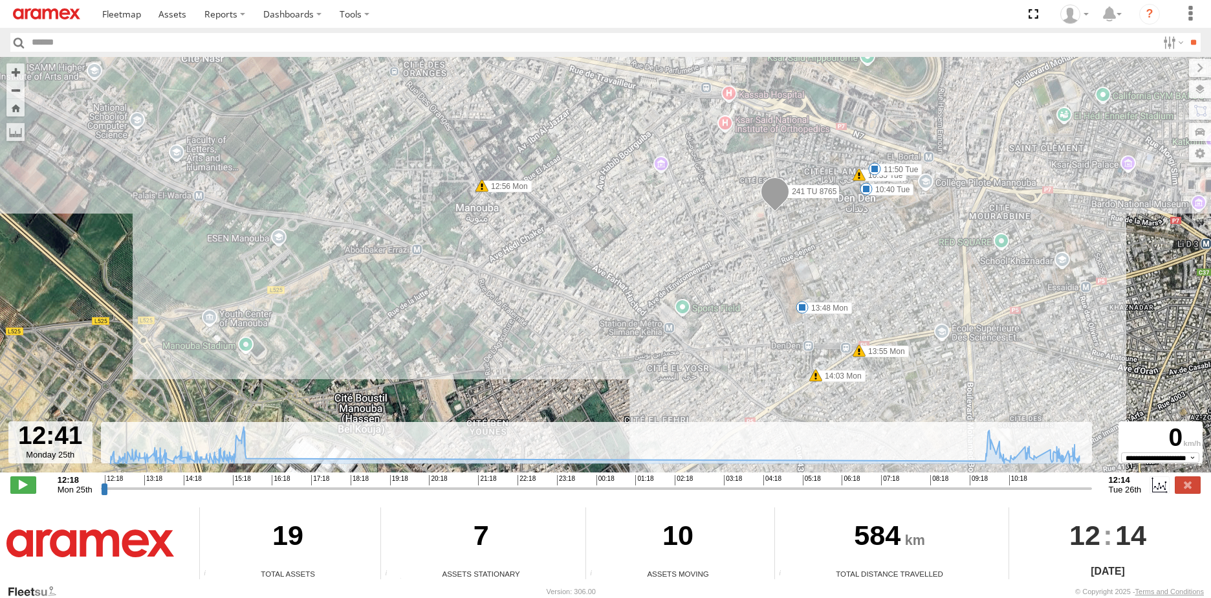
type input "**********"
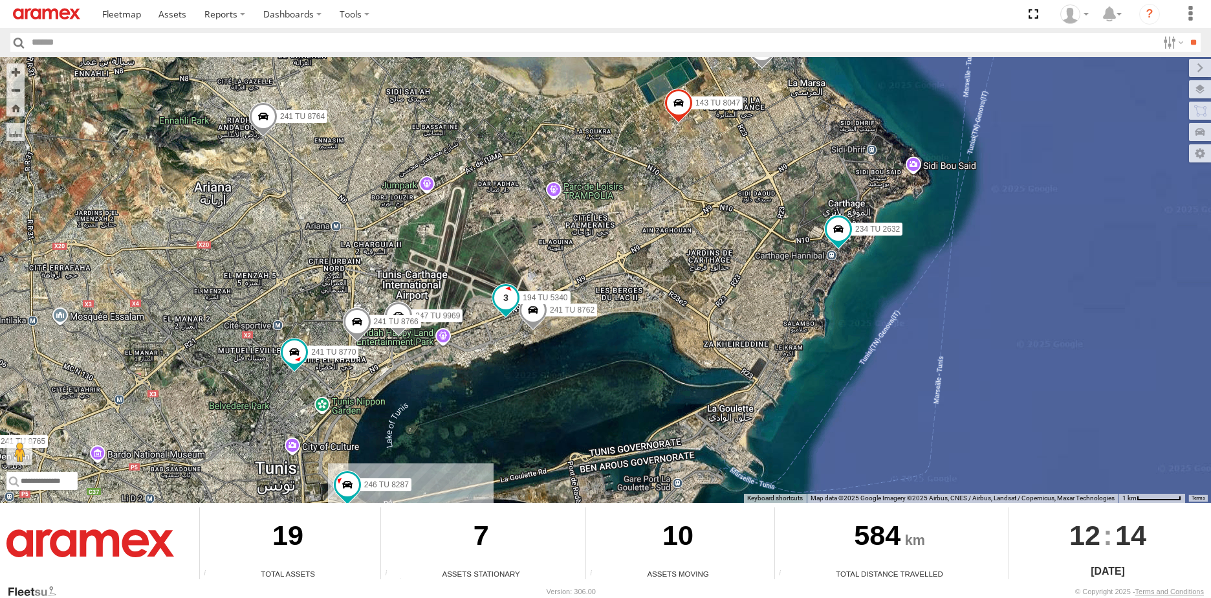
click at [506, 296] on span at bounding box center [505, 297] width 23 height 23
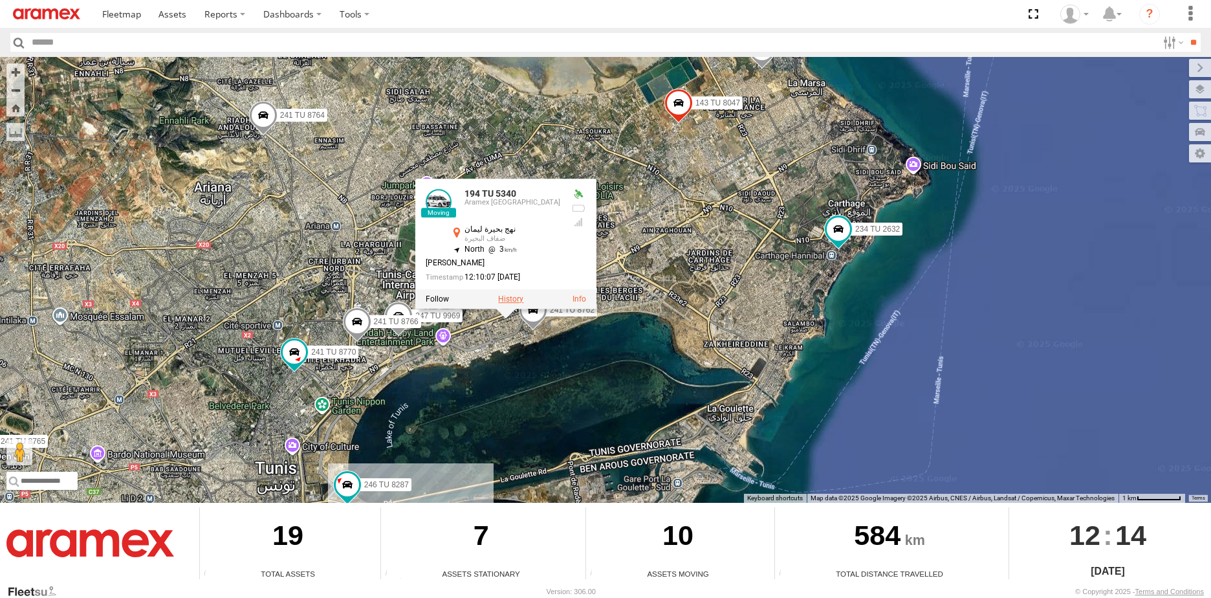
click at [506, 296] on label at bounding box center [510, 298] width 25 height 9
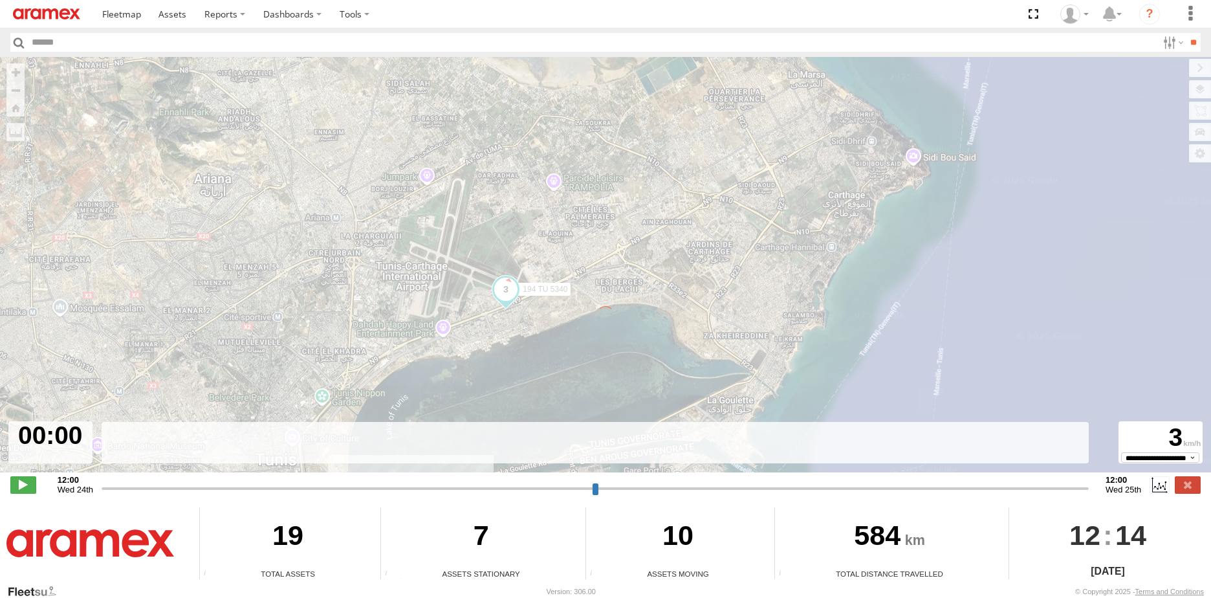
type input "**********"
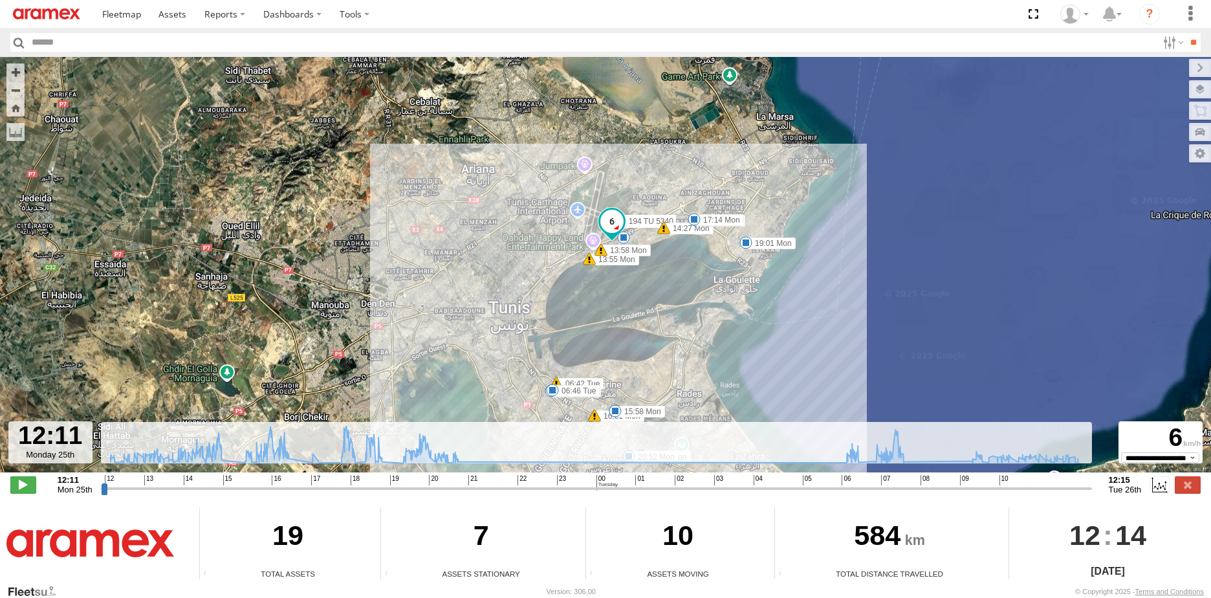
drag, startPoint x: 541, startPoint y: 261, endPoint x: 576, endPoint y: 335, distance: 82.2
click at [576, 335] on div "194 TU 5340 13:55 Mon 13:58 Mon 14:27 Mon 14:59 Mon 15:41 Mon 15:43 Mon 15:58 M…" at bounding box center [605, 271] width 1211 height 429
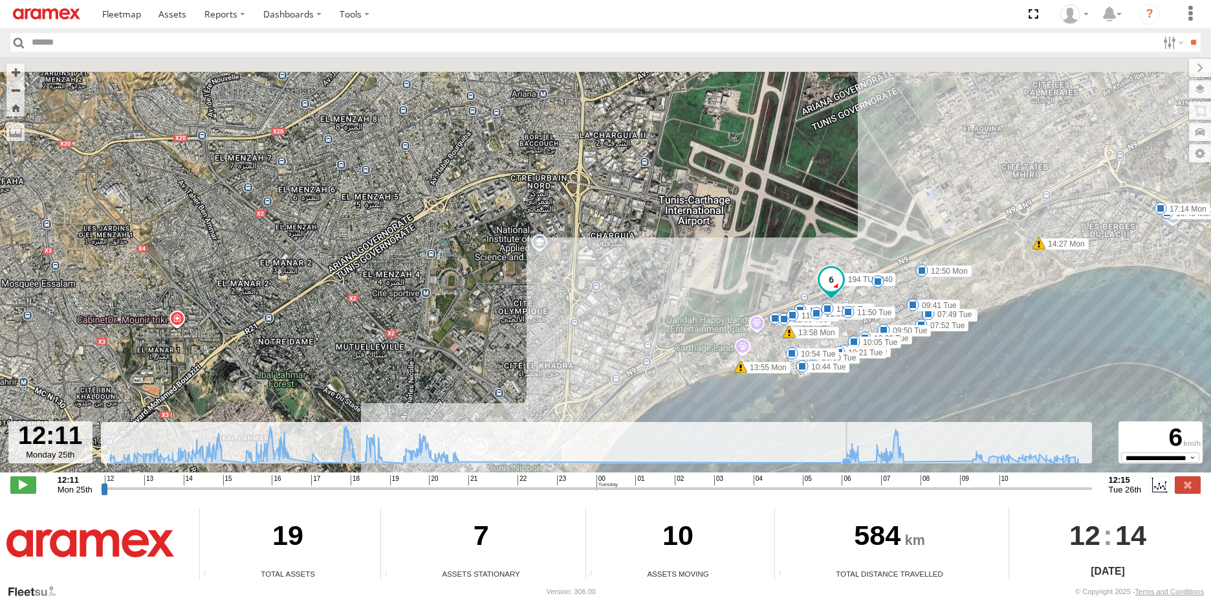
drag, startPoint x: 596, startPoint y: 264, endPoint x: 761, endPoint y: 450, distance: 248.4
click at [761, 450] on div "← Move left → Move right ↑ Move up ↓ Move down + Zoom in - Zoom out Home Jump l…" at bounding box center [605, 280] width 1211 height 446
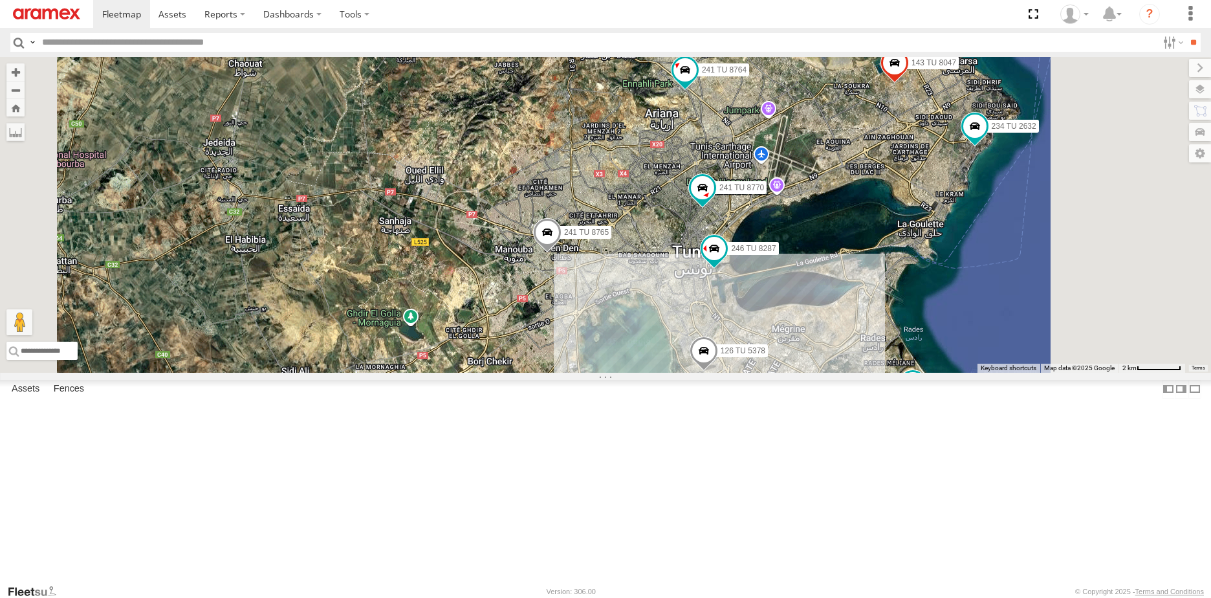
drag, startPoint x: 690, startPoint y: 316, endPoint x: 658, endPoint y: 582, distance: 268.5
click at [658, 373] on div "234 TU 2632 241 TU 8764 241 TU 8765 148 TU 4505 241 TU 8770 226 TU 8345 247 TU …" at bounding box center [605, 215] width 1211 height 316
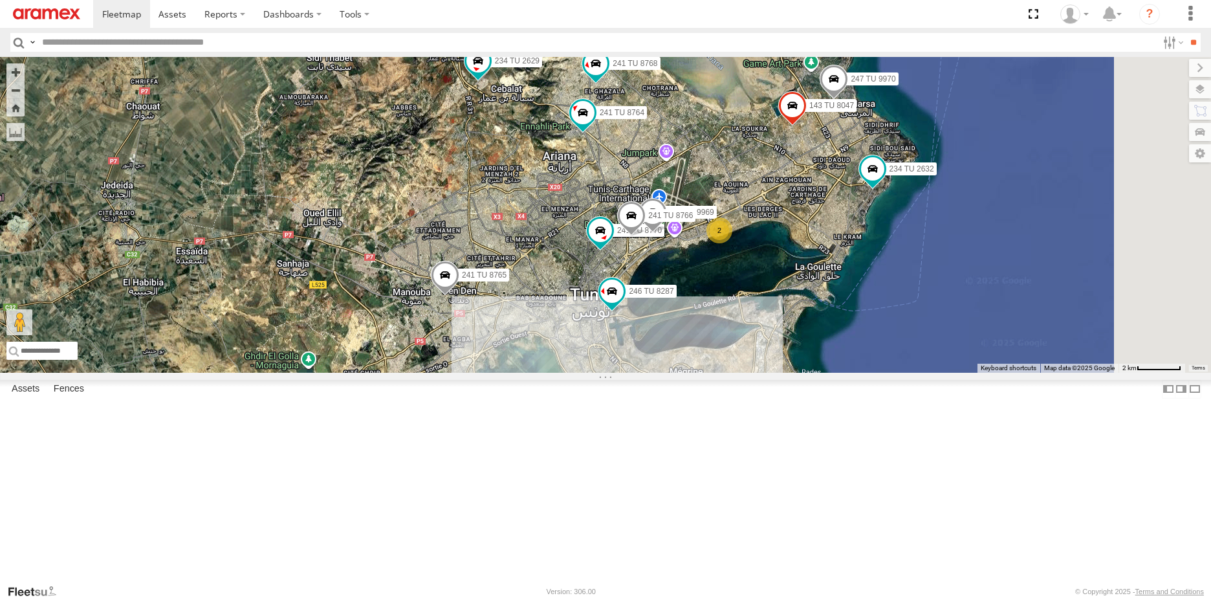
drag, startPoint x: 784, startPoint y: 415, endPoint x: 661, endPoint y: 463, distance: 132.8
click at [661, 373] on div "234 TU 2632 241 TU 8764 241 TU 8765 148 TU 4505 241 TU 8770 226 TU 8345 247 TU …" at bounding box center [605, 215] width 1211 height 316
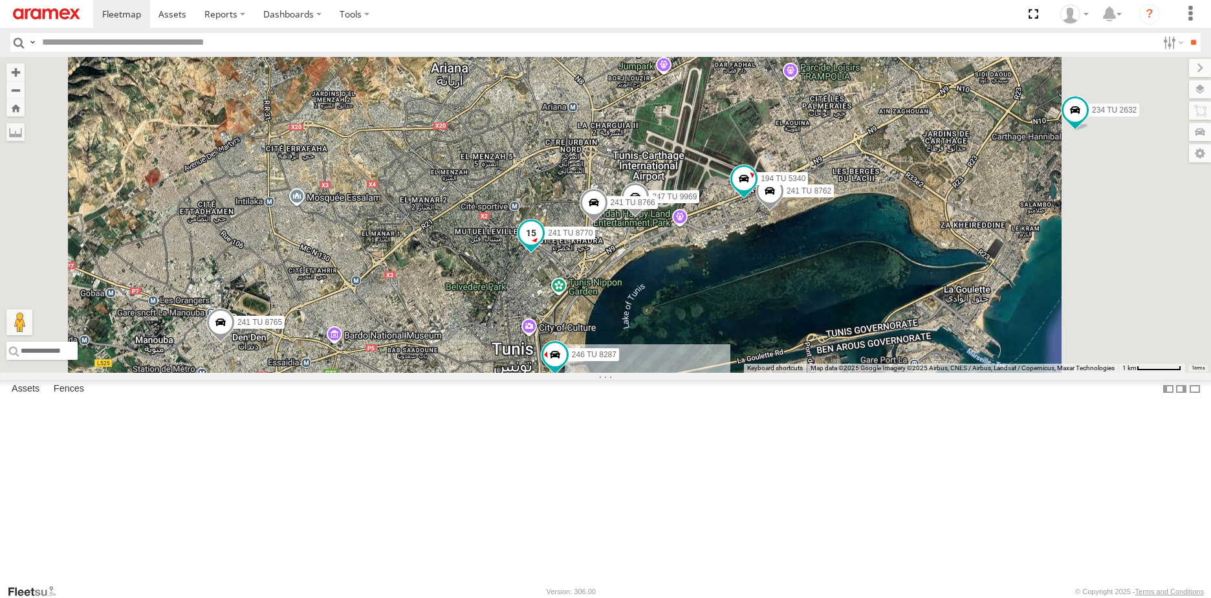
click at [543, 245] on span at bounding box center [531, 232] width 23 height 23
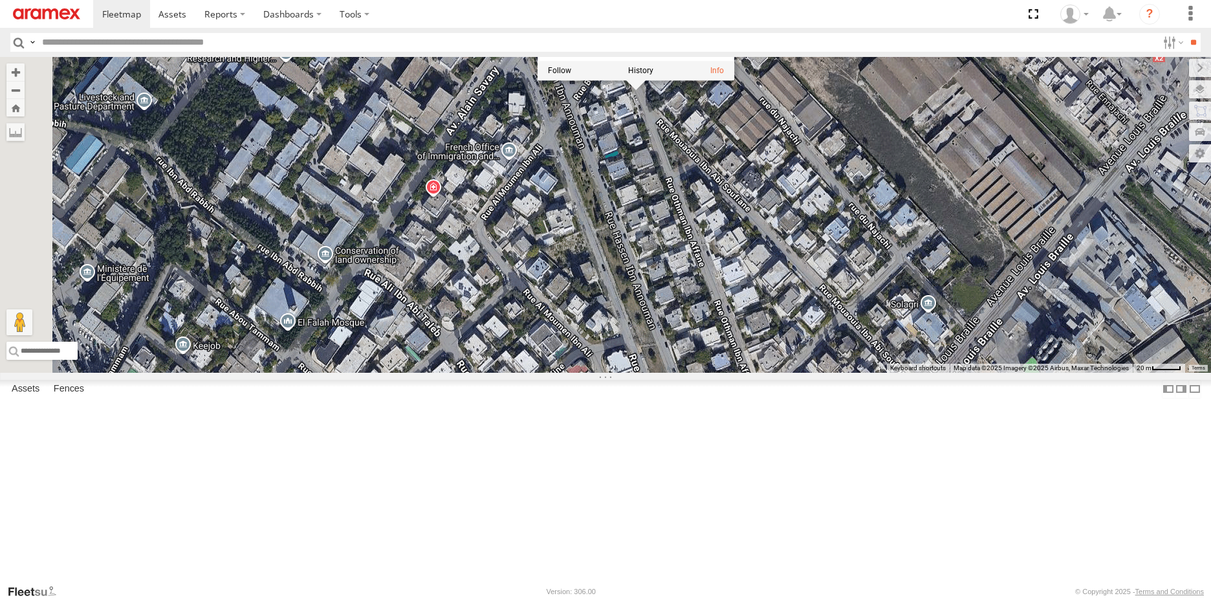
click at [765, 292] on div "234 TU 2632 241 TU 8764 241 TU 8765 148 TU 4505 241 TU 8770 226 TU 8345 247 TU …" at bounding box center [605, 215] width 1211 height 316
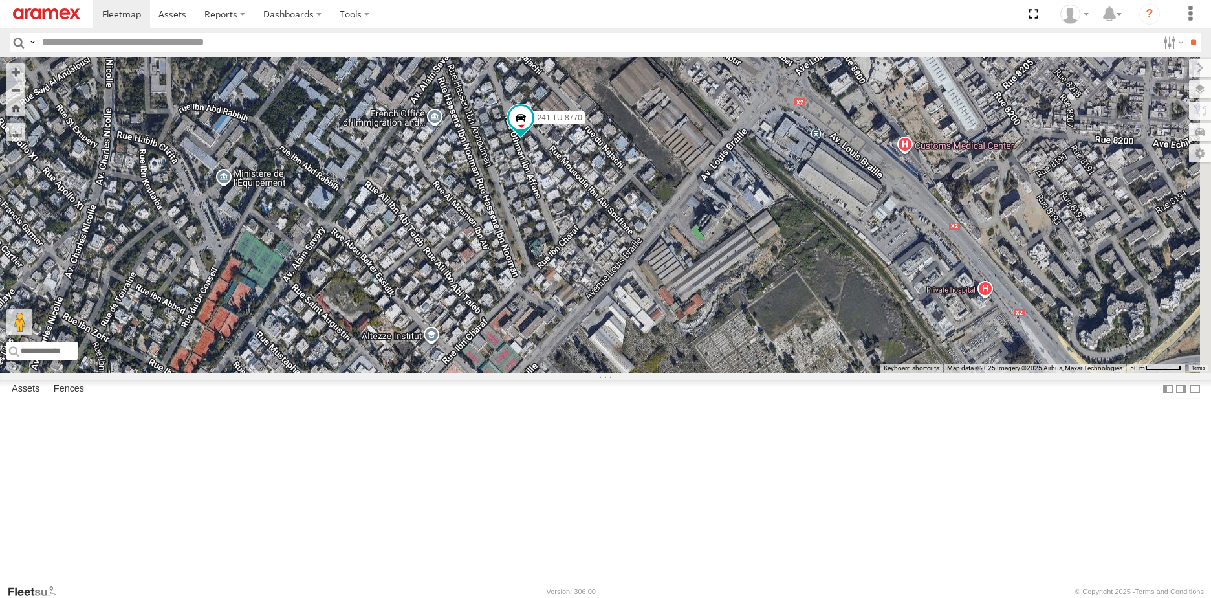
drag, startPoint x: 820, startPoint y: 377, endPoint x: 677, endPoint y: 305, distance: 160.6
click at [677, 305] on div "234 TU 2632 241 TU 8764 241 TU 8765 148 TU 4505 241 TU 8770 226 TU 8345 247 TU …" at bounding box center [605, 215] width 1211 height 316
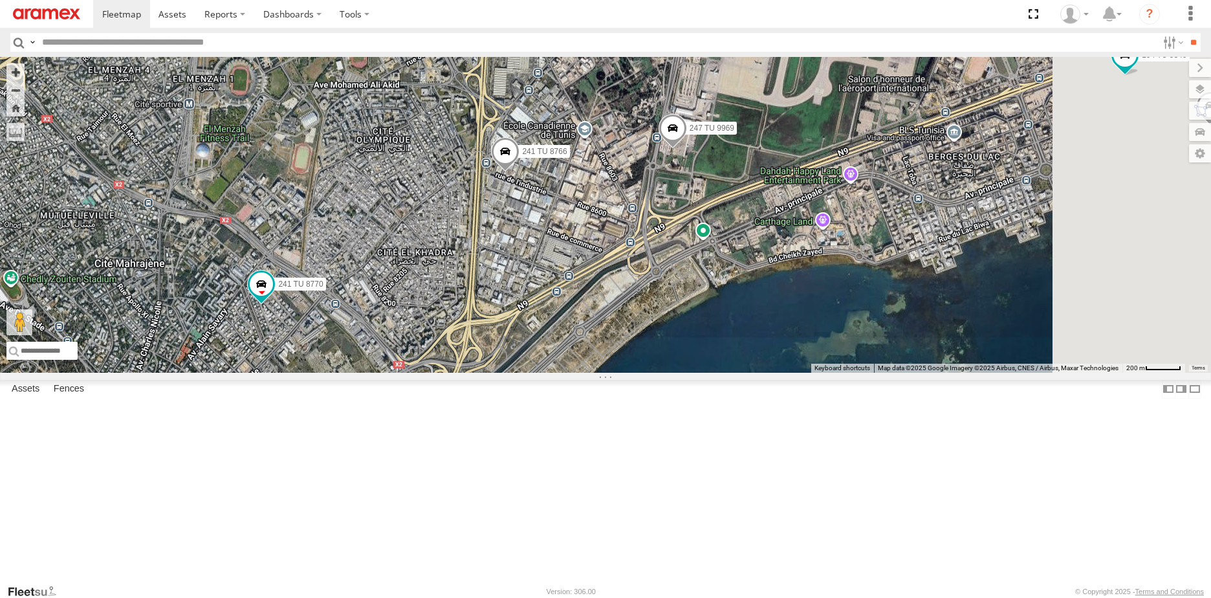
drag, startPoint x: 835, startPoint y: 266, endPoint x: 571, endPoint y: 381, distance: 288.6
click at [571, 373] on div "234 TU 2632 241 TU 8764 241 TU 8765 148 TU 4505 241 TU 8770 226 TU 8345 247 TU …" at bounding box center [605, 215] width 1211 height 316
click at [685, 150] on span at bounding box center [671, 132] width 28 height 35
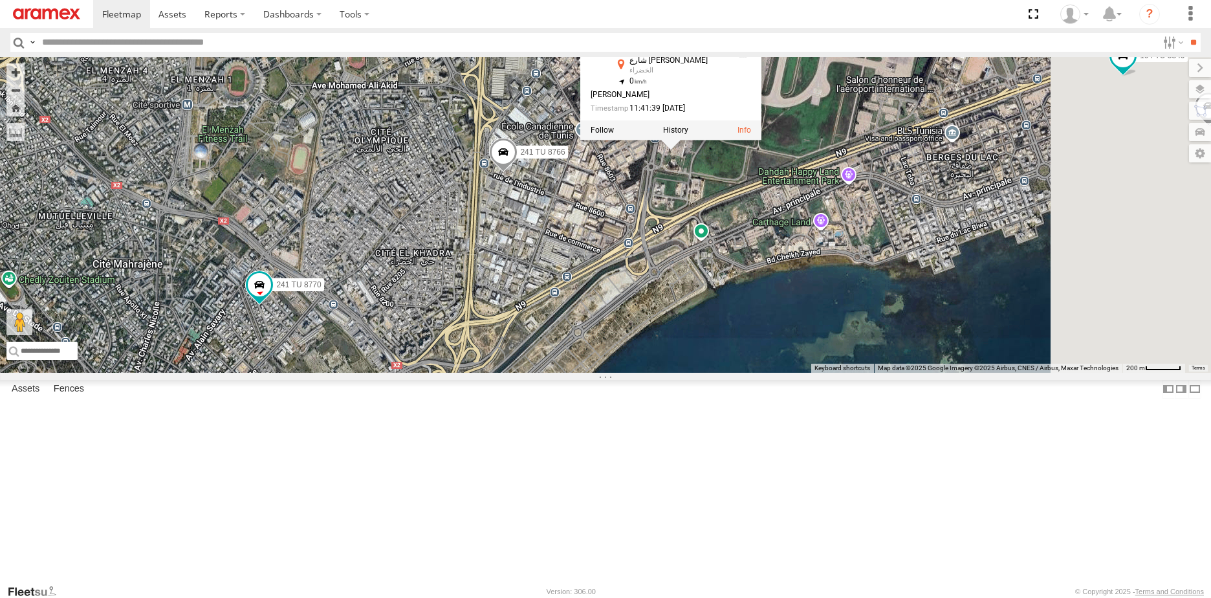
click at [838, 285] on div "234 TU 2632 241 TU 8764 241 TU 8765 148 TU 4505 241 TU 8770 226 TU 8345 247 TU …" at bounding box center [605, 215] width 1211 height 316
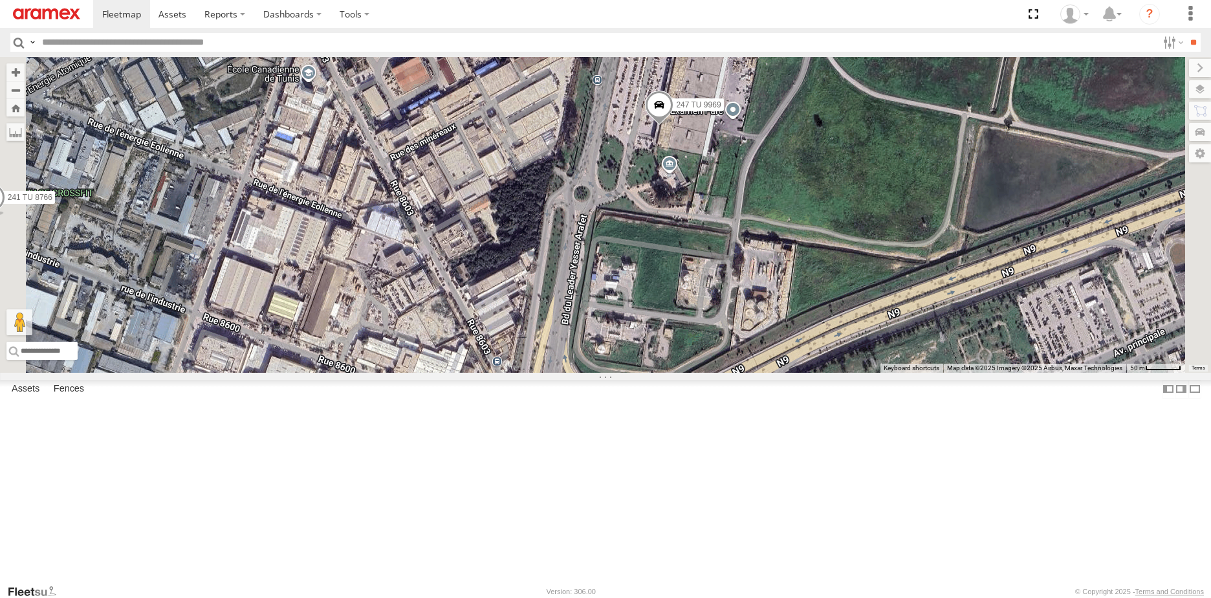
drag, startPoint x: 801, startPoint y: 274, endPoint x: 813, endPoint y: 404, distance: 131.2
click at [813, 373] on div "234 TU 2632 241 TU 8764 241 TU 8765 148 TU 4505 241 TU 8770 226 TU 8345 247 TU …" at bounding box center [605, 215] width 1211 height 316
